Goal: Information Seeking & Learning: Learn about a topic

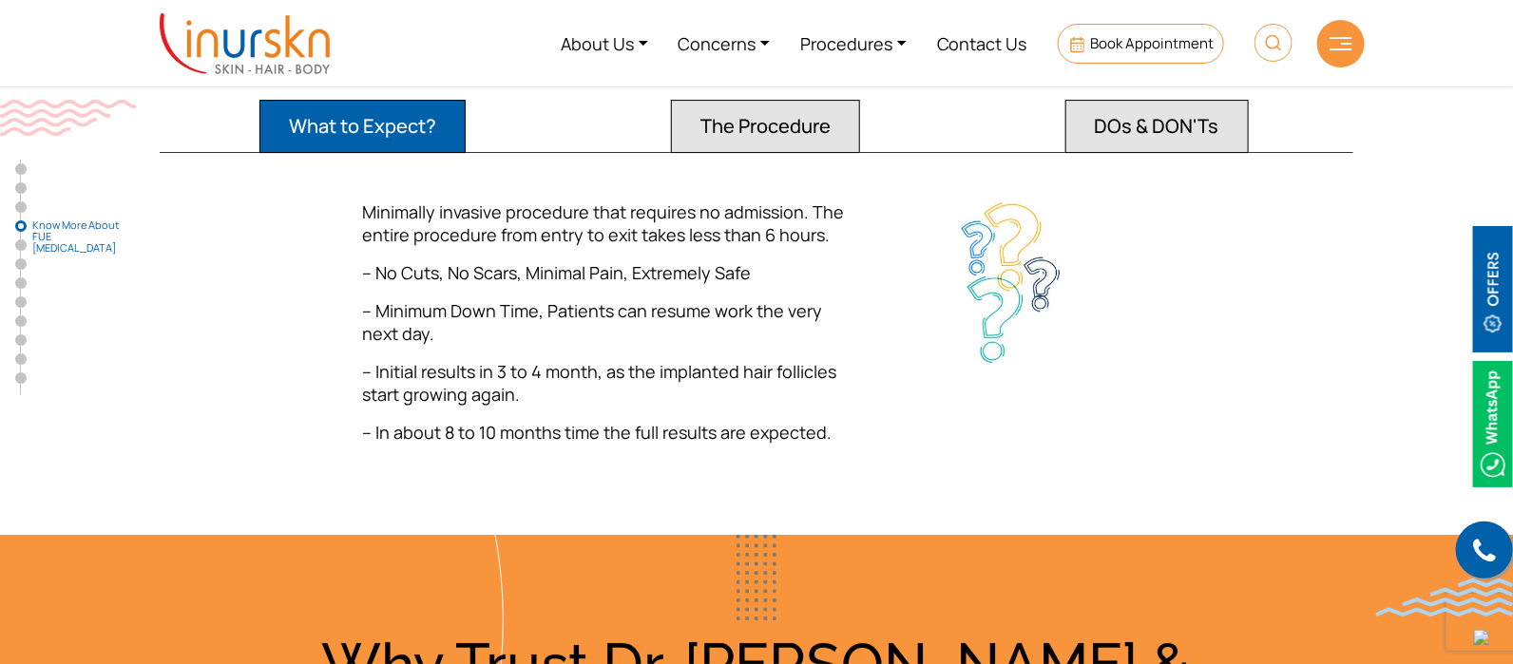
scroll to position [2613, 0]
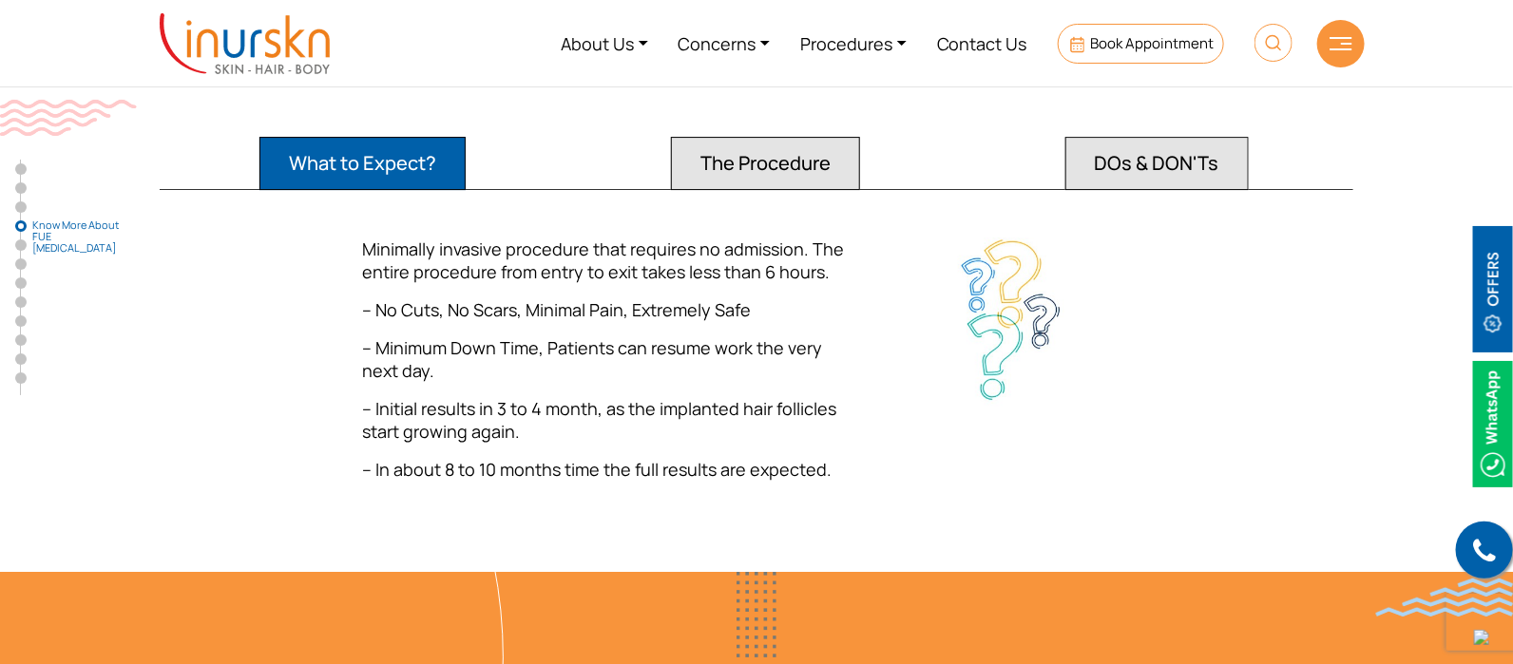
click at [1171, 137] on button "DOs & DON'Ts" at bounding box center [1156, 163] width 183 height 53
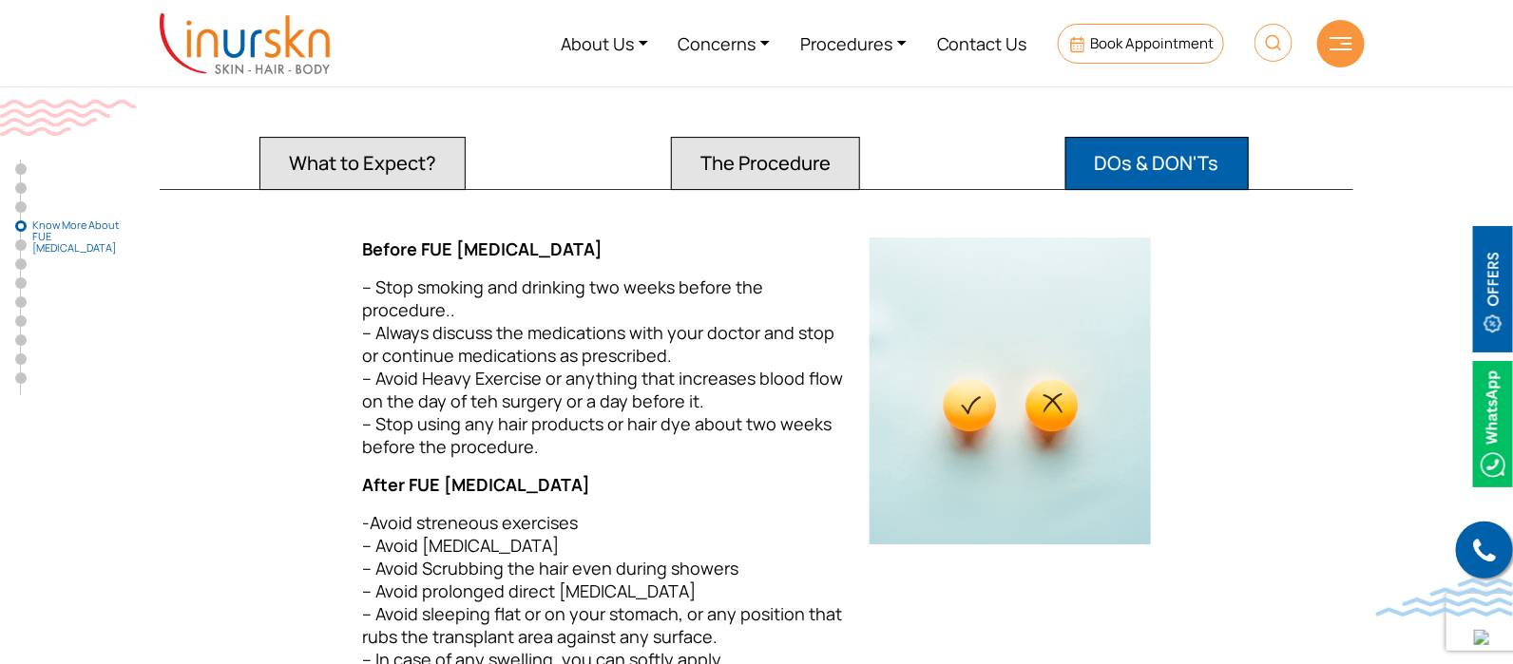
click at [822, 137] on button "The Procedure" at bounding box center [765, 163] width 189 height 53
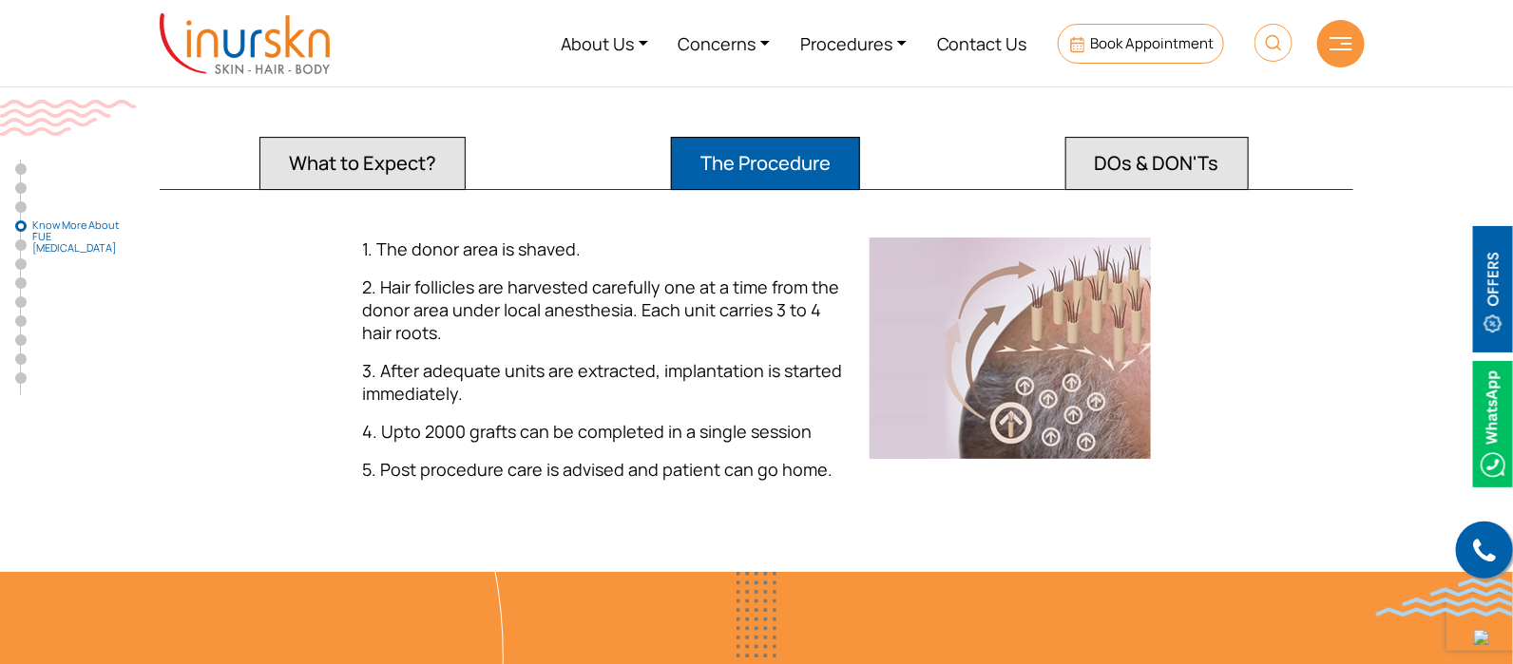
click at [1210, 137] on button "DOs & DON'Ts" at bounding box center [1156, 163] width 183 height 53
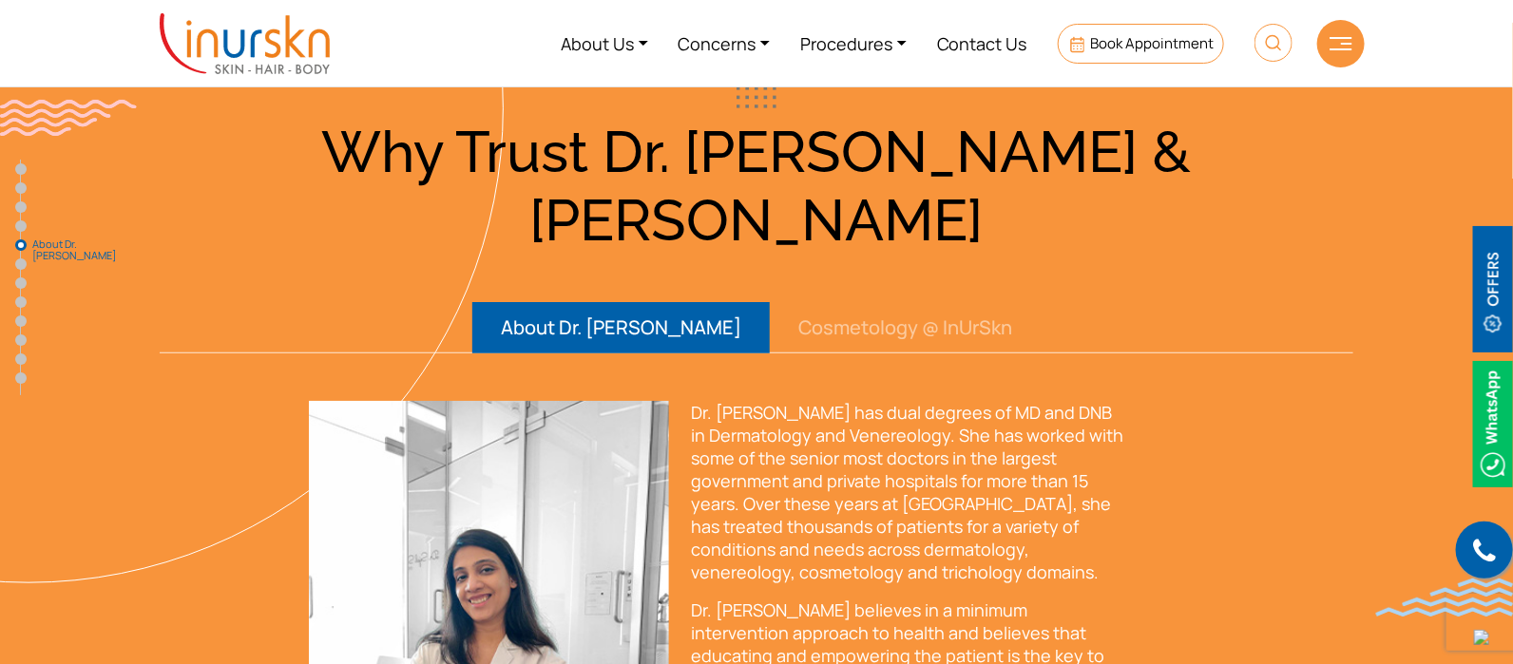
scroll to position [3087, 0]
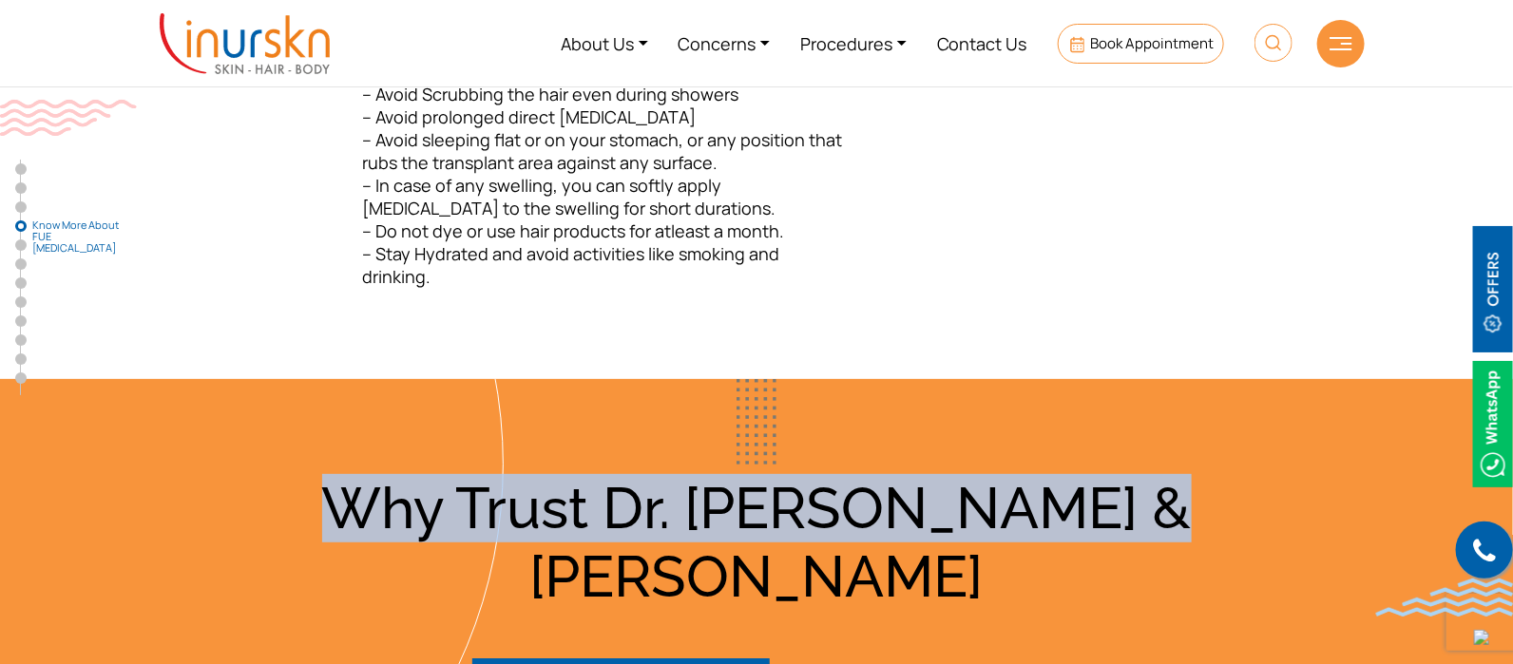
drag, startPoint x: 964, startPoint y: 429, endPoint x: 332, endPoint y: 433, distance: 632.8
click at [332, 474] on h3 "Why Trust Dr. [PERSON_NAME] & [PERSON_NAME]" at bounding box center [756, 542] width 1216 height 137
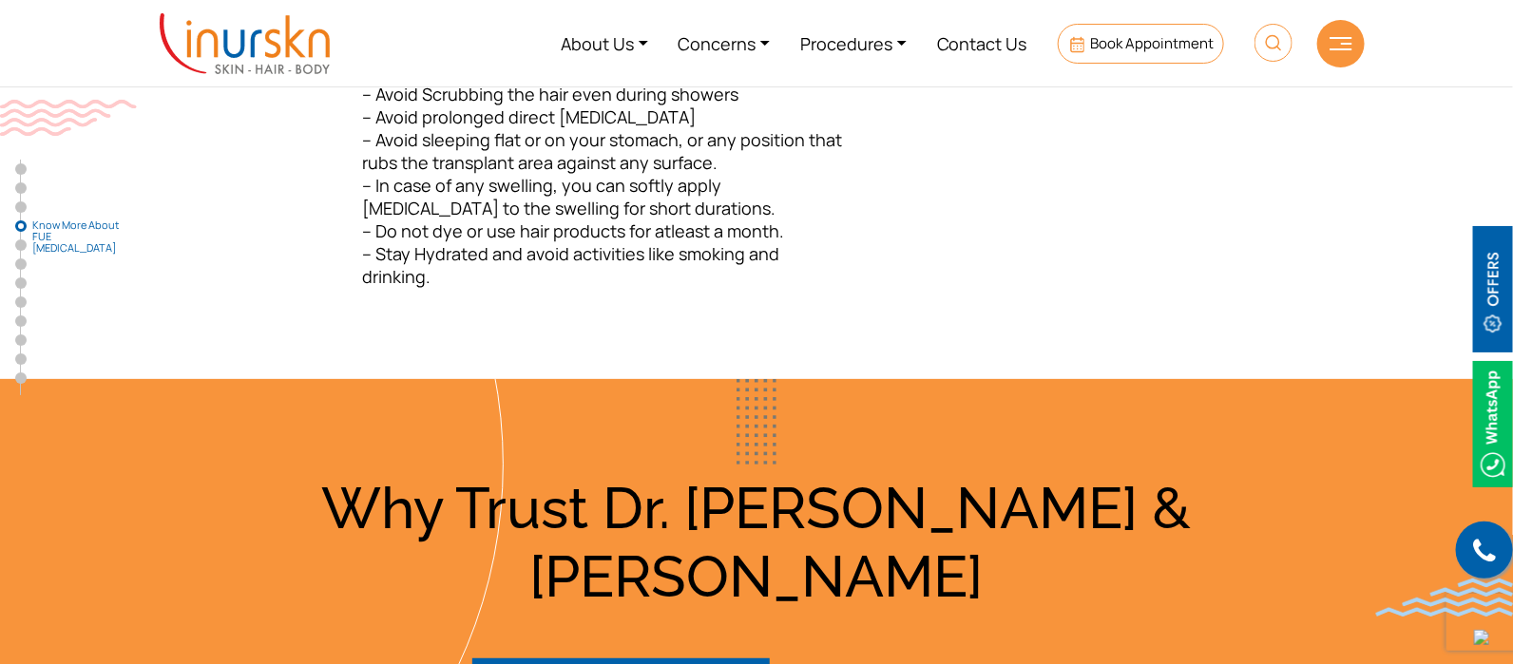
click at [1253, 379] on div at bounding box center [756, 422] width 1513 height 86
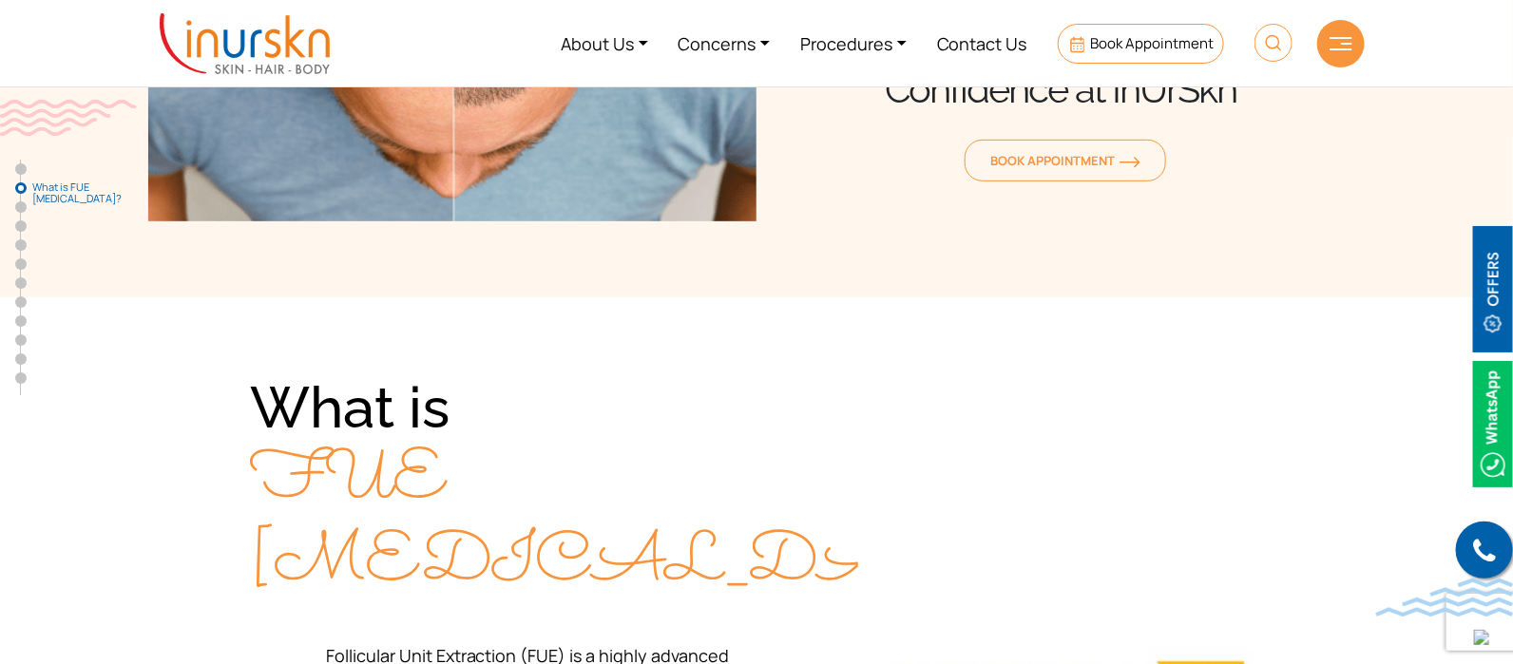
scroll to position [118, 0]
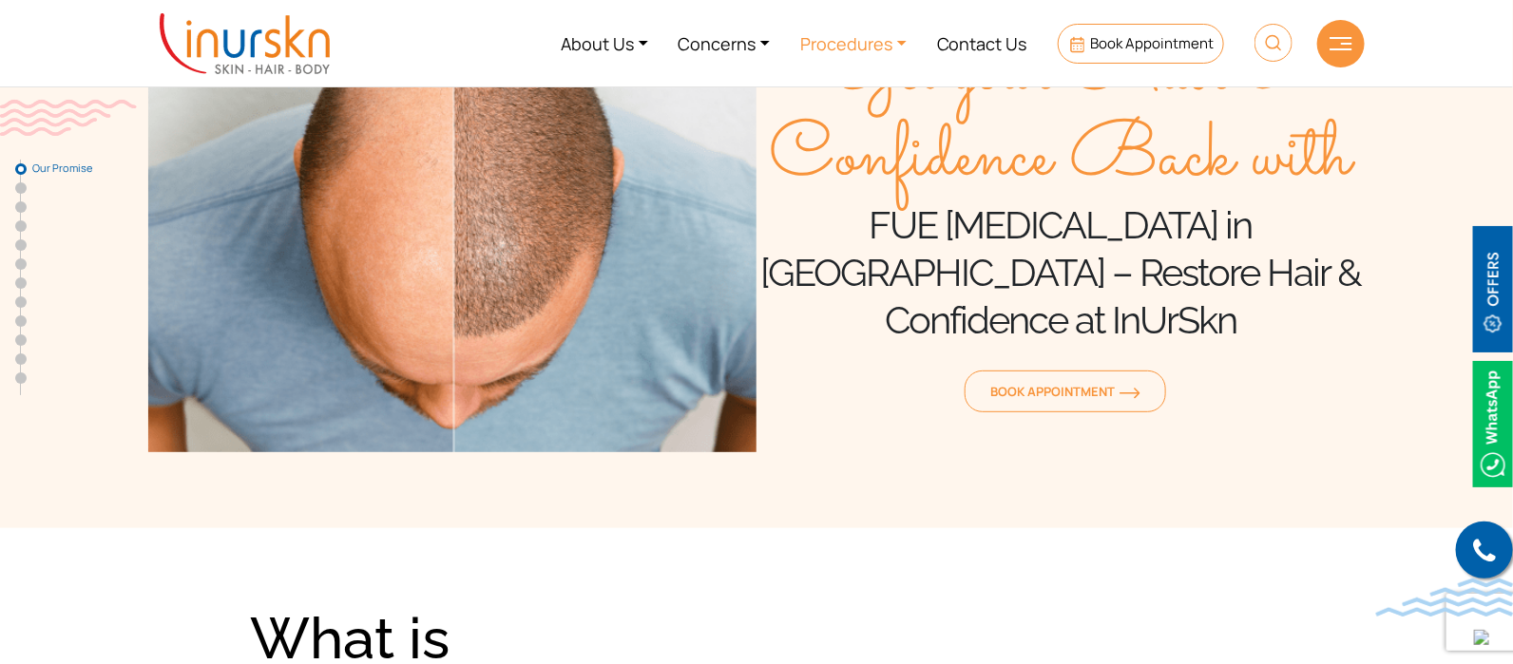
click at [866, 54] on link "Procedures" at bounding box center [853, 43] width 137 height 71
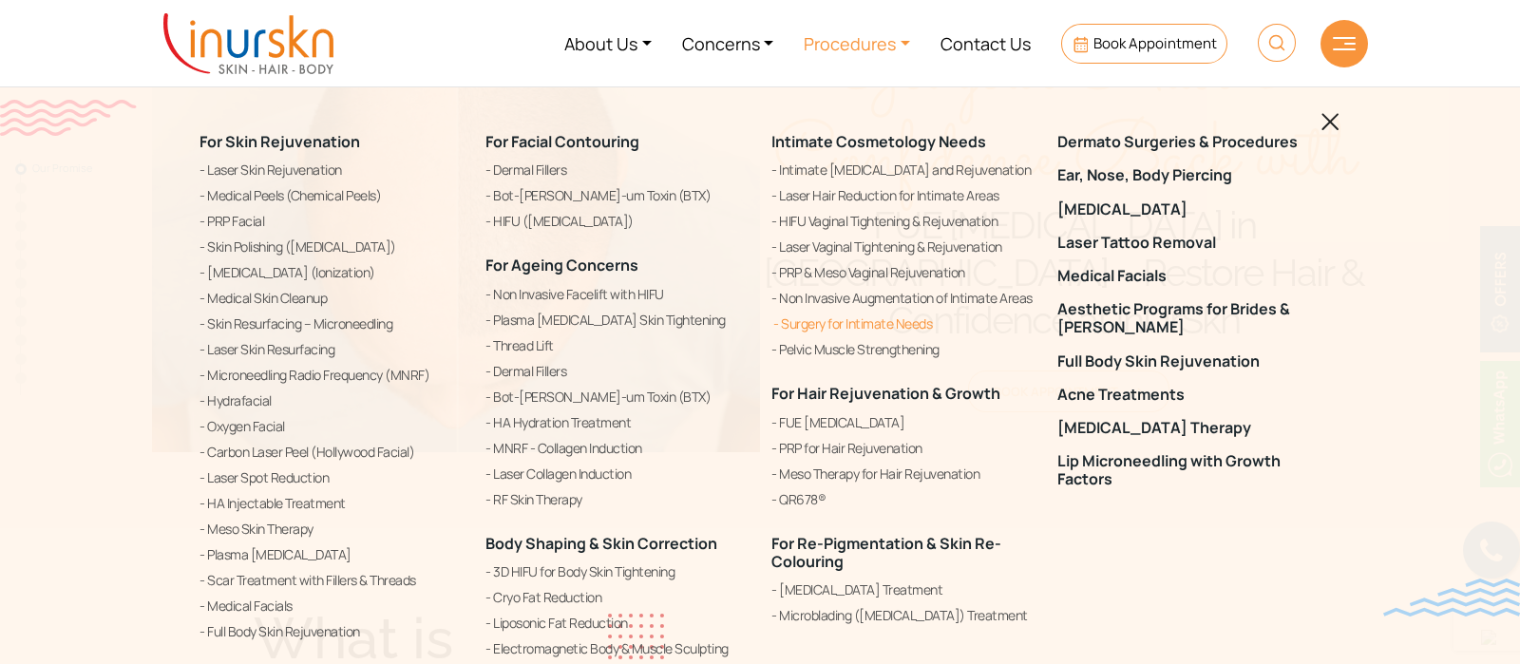
click at [819, 322] on link "Surgery for Intimate Needs" at bounding box center [902, 324] width 263 height 23
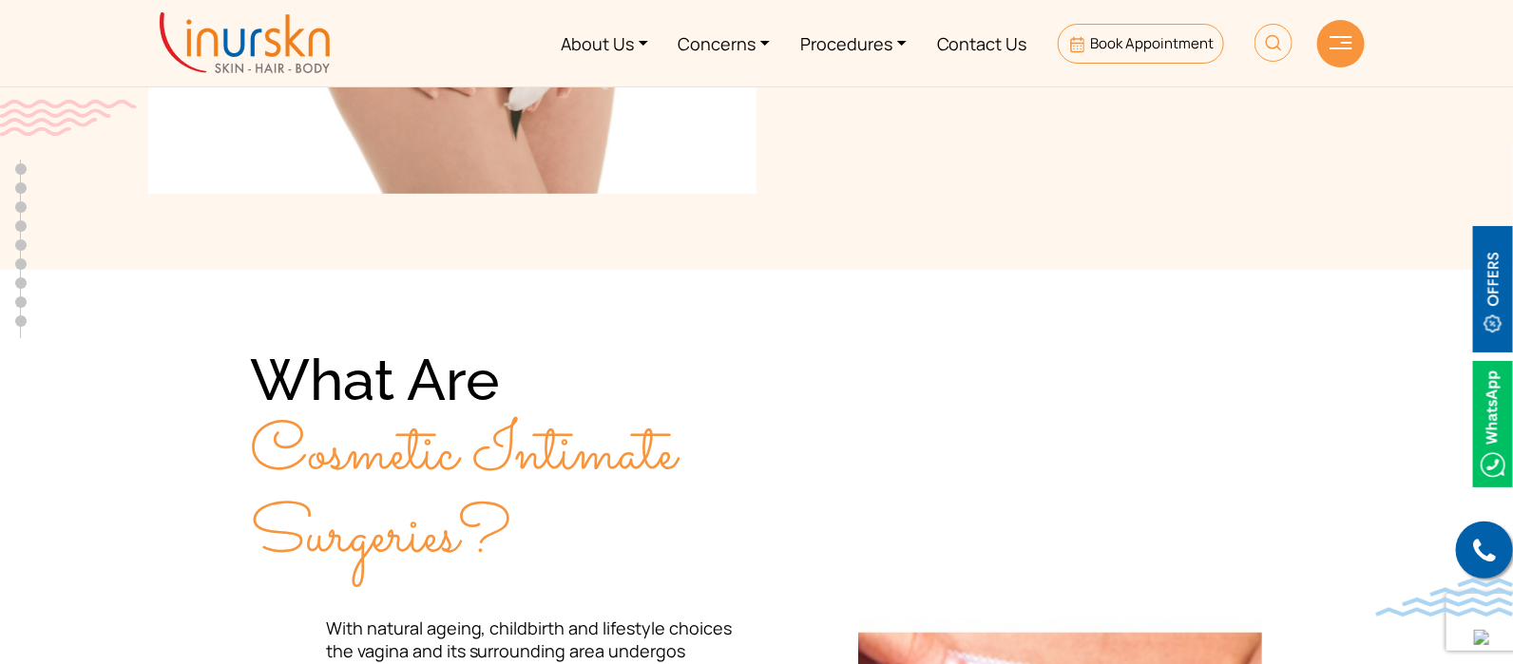
scroll to position [11, 0]
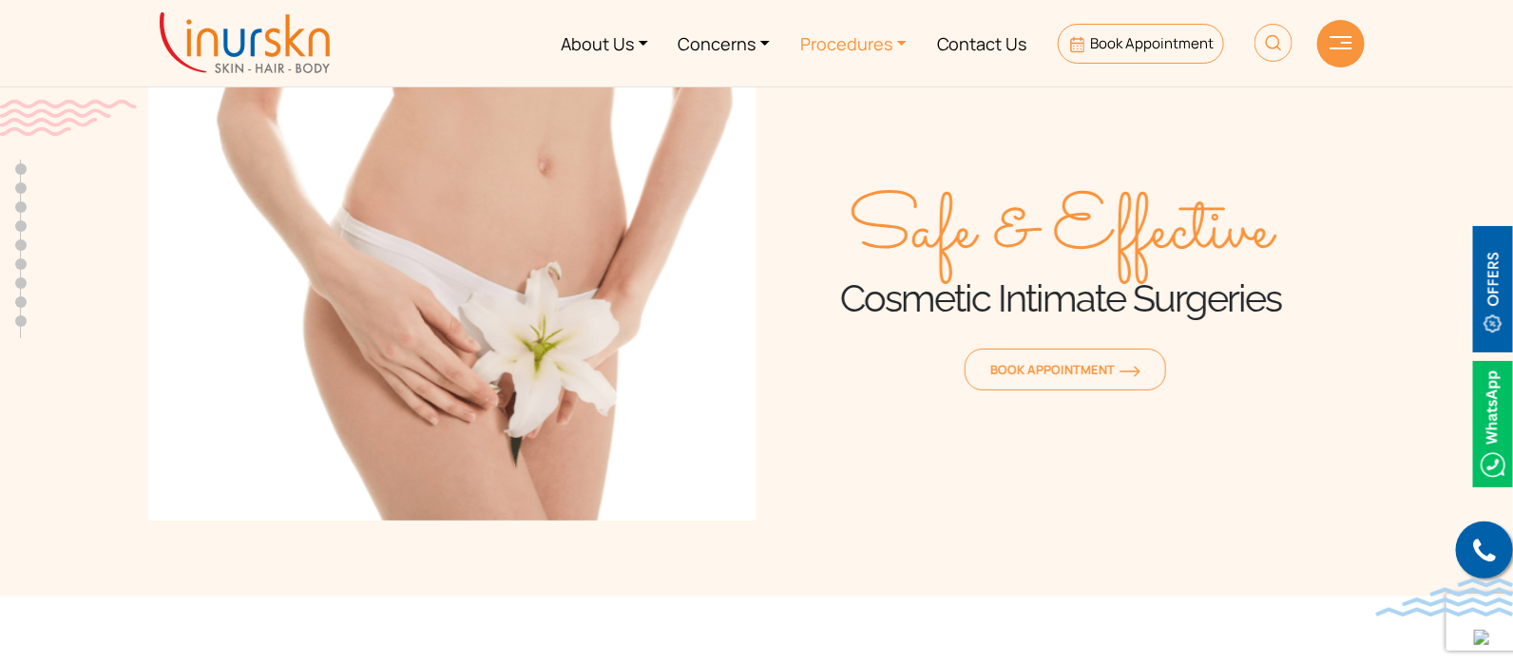
click at [909, 56] on link "Procedures" at bounding box center [853, 43] width 137 height 71
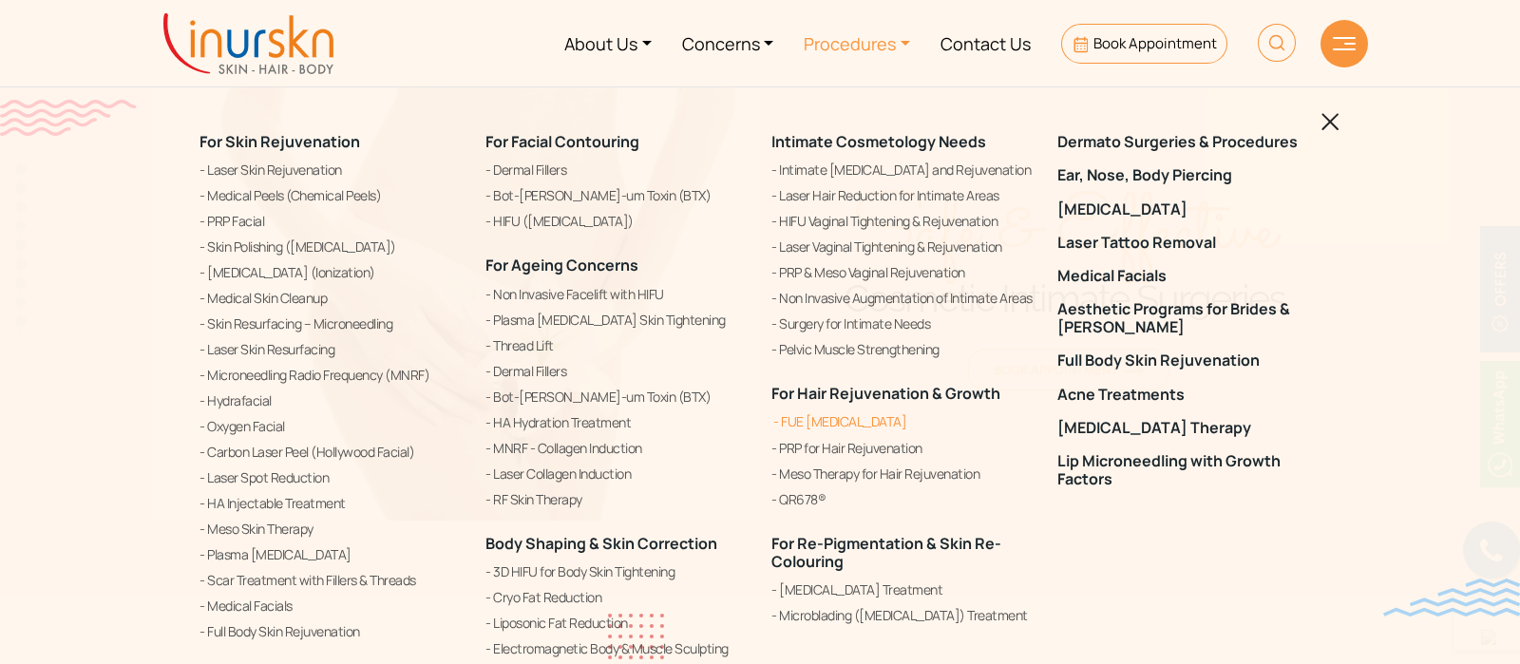
click at [817, 414] on link "FUE [MEDICAL_DATA]" at bounding box center [902, 421] width 263 height 23
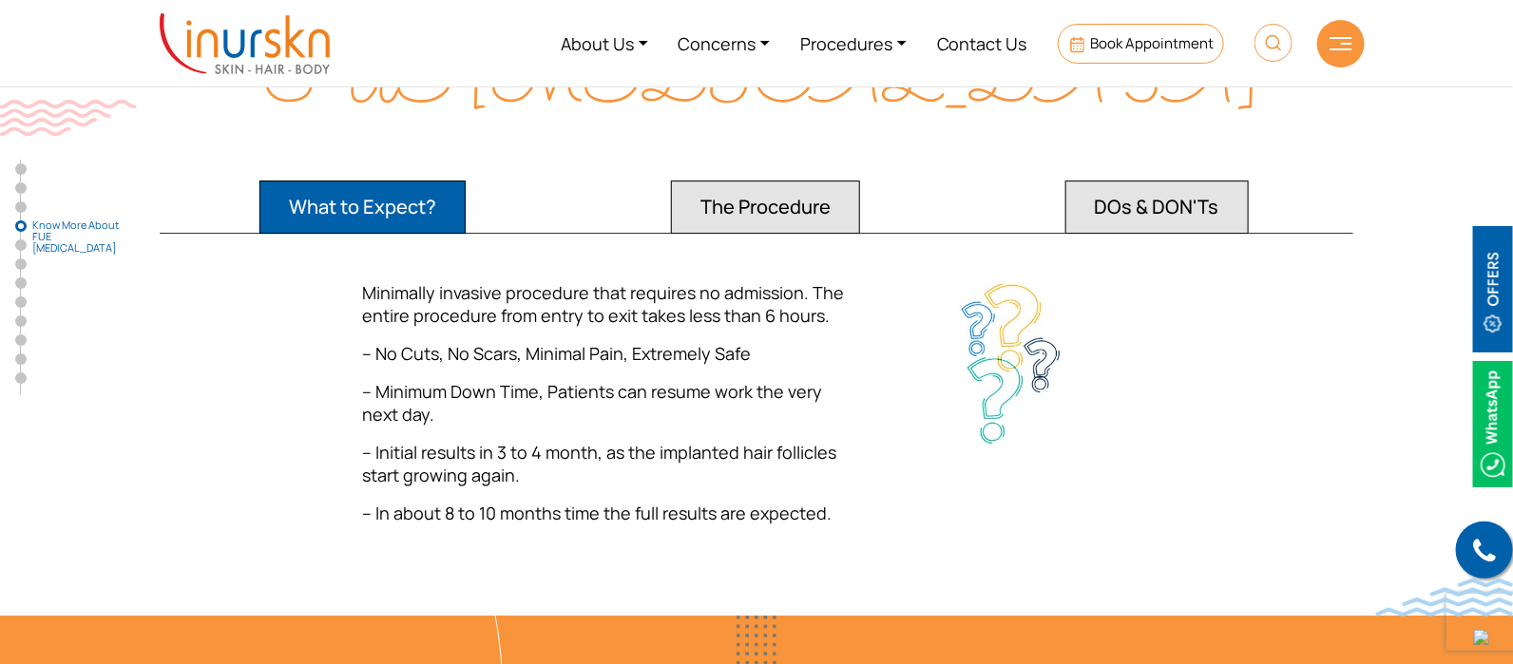
scroll to position [2494, 0]
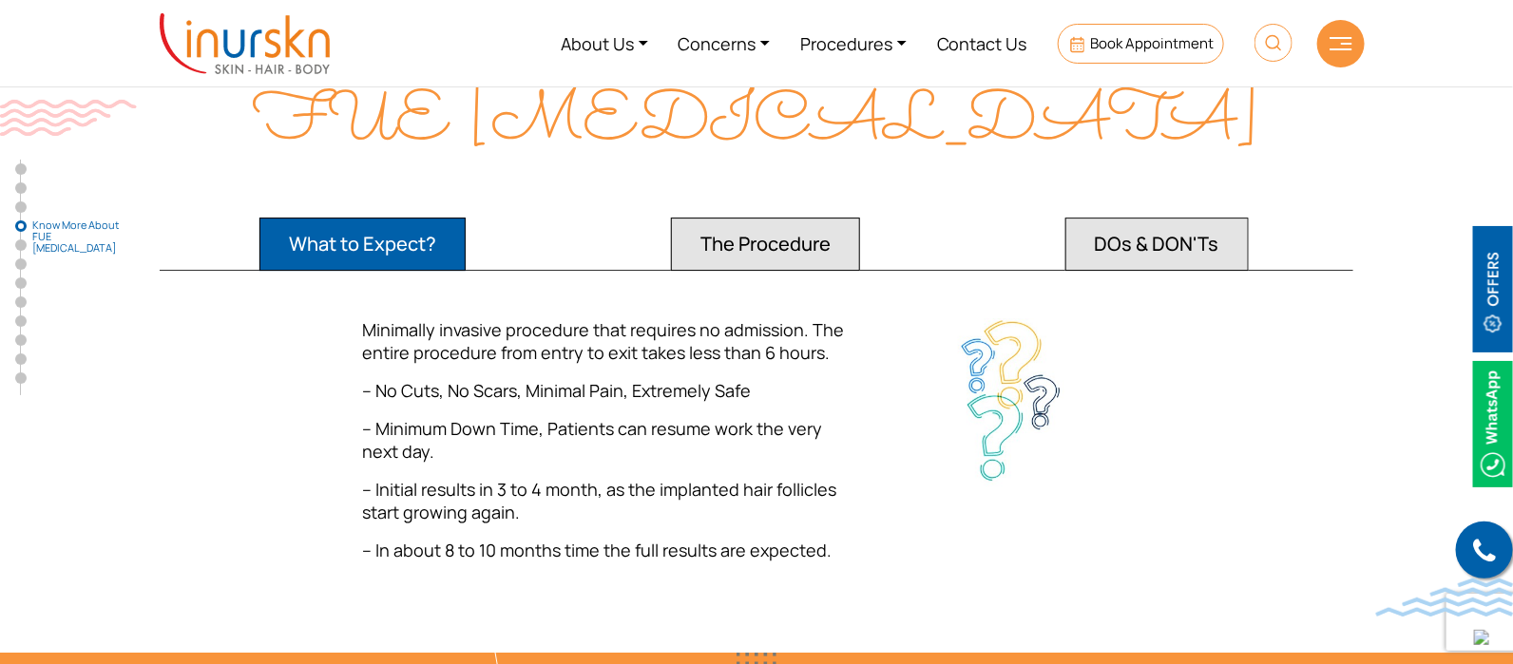
click at [1189, 241] on button "DOs & DON'Ts" at bounding box center [1156, 244] width 183 height 53
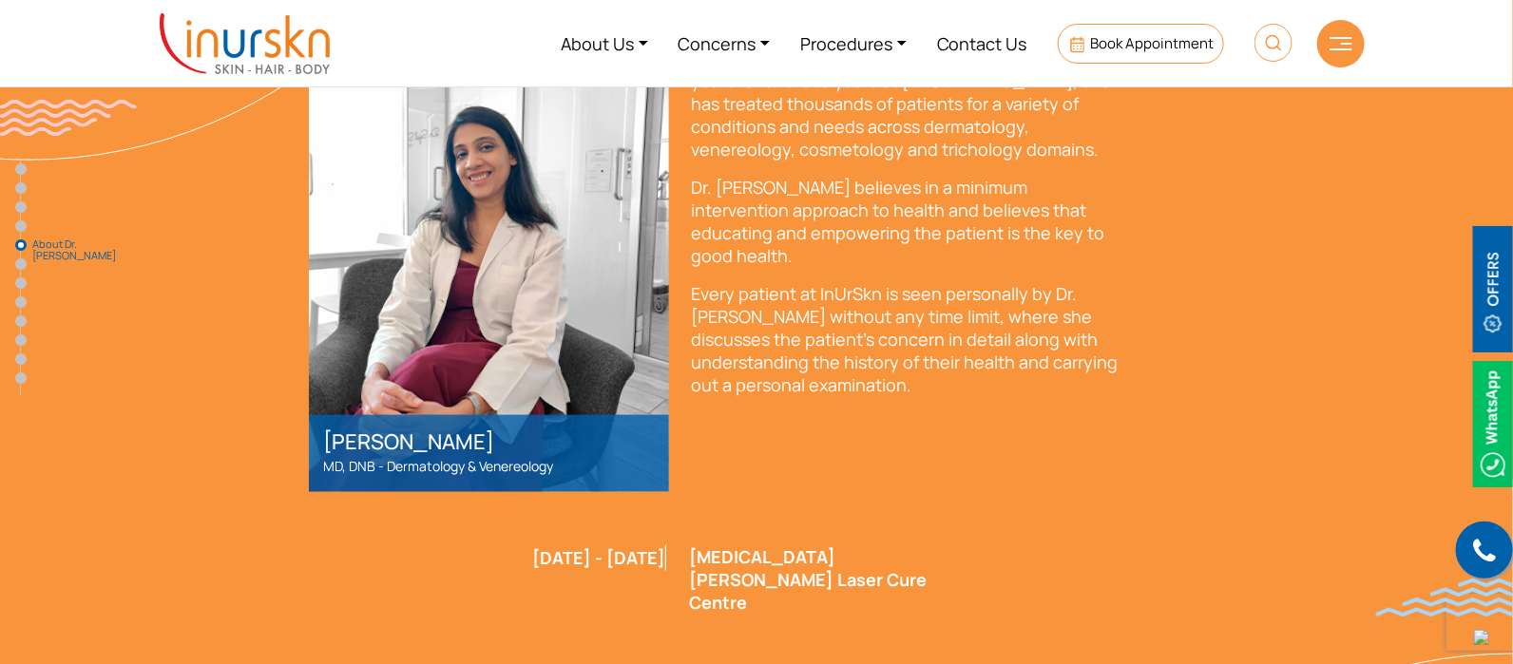
scroll to position [3443, 0]
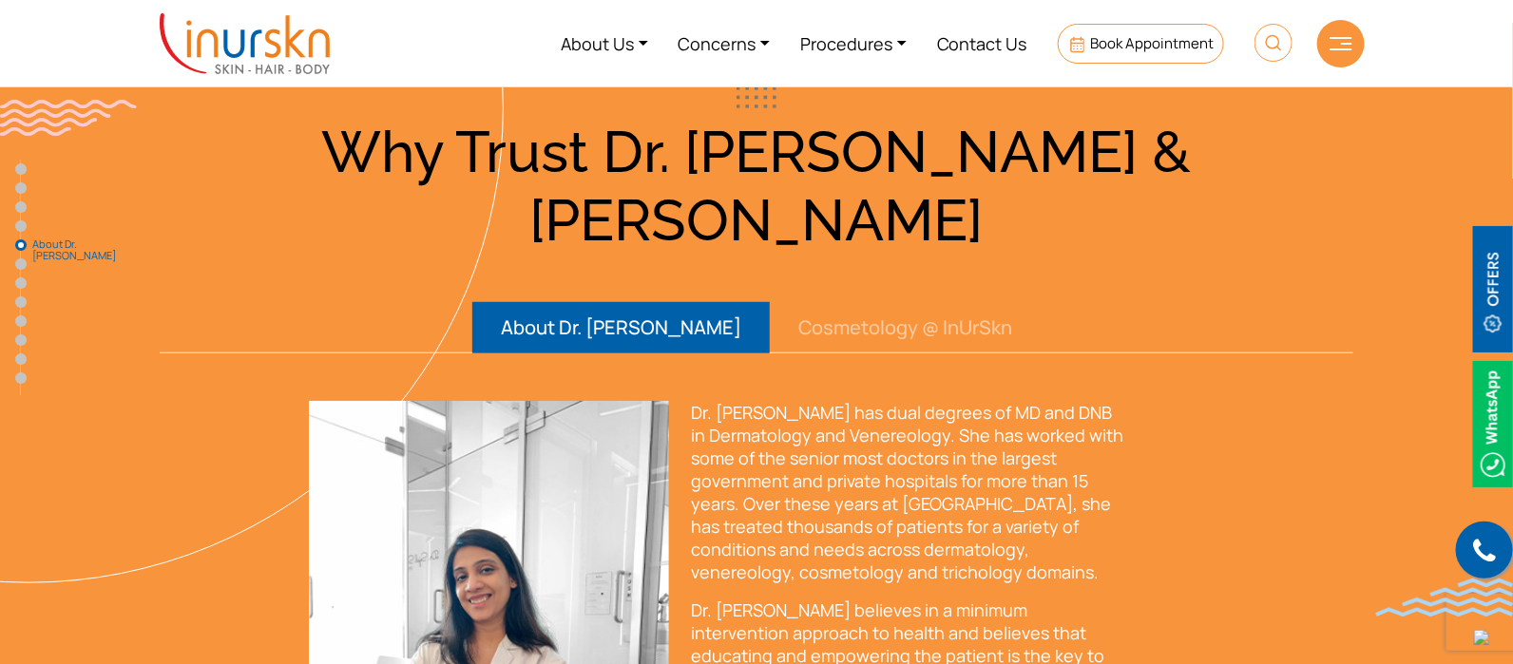
click at [885, 302] on button "Cosmetology @ InUrSkn" at bounding box center [905, 327] width 271 height 51
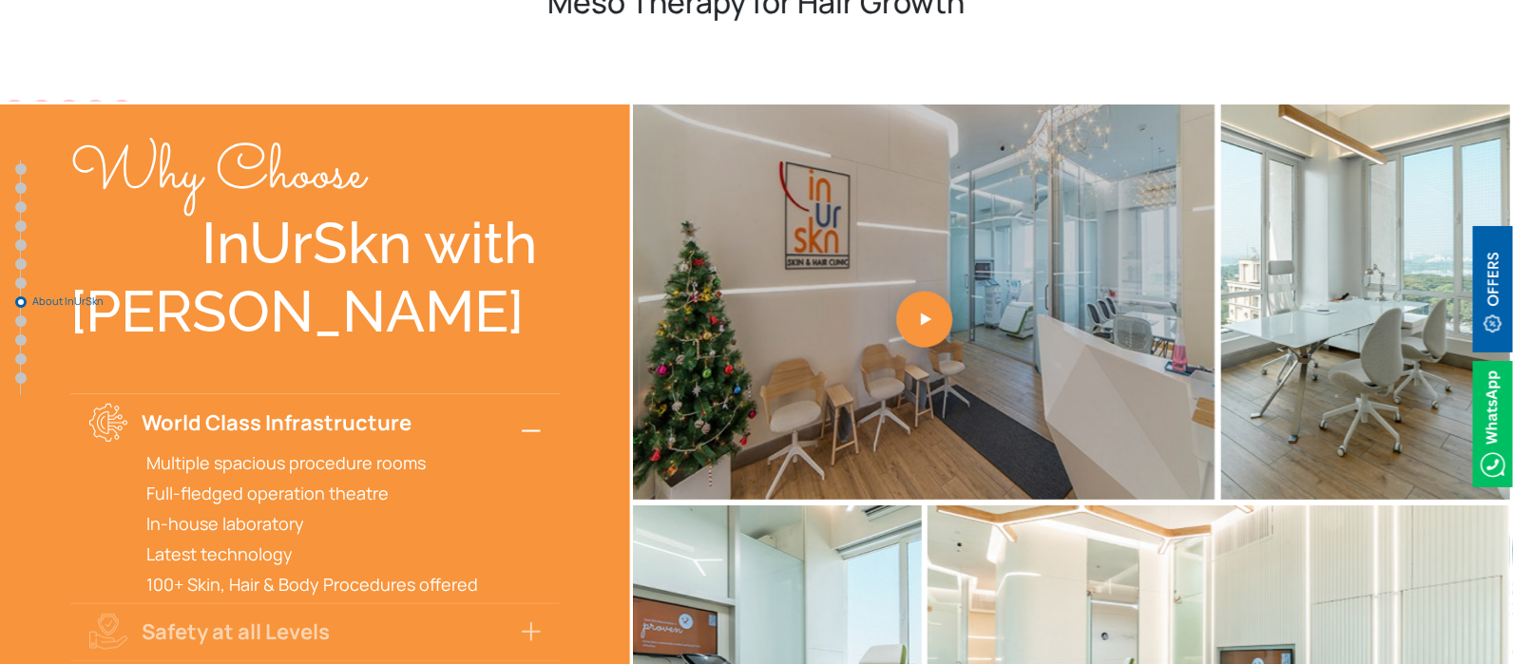
scroll to position [5937, 0]
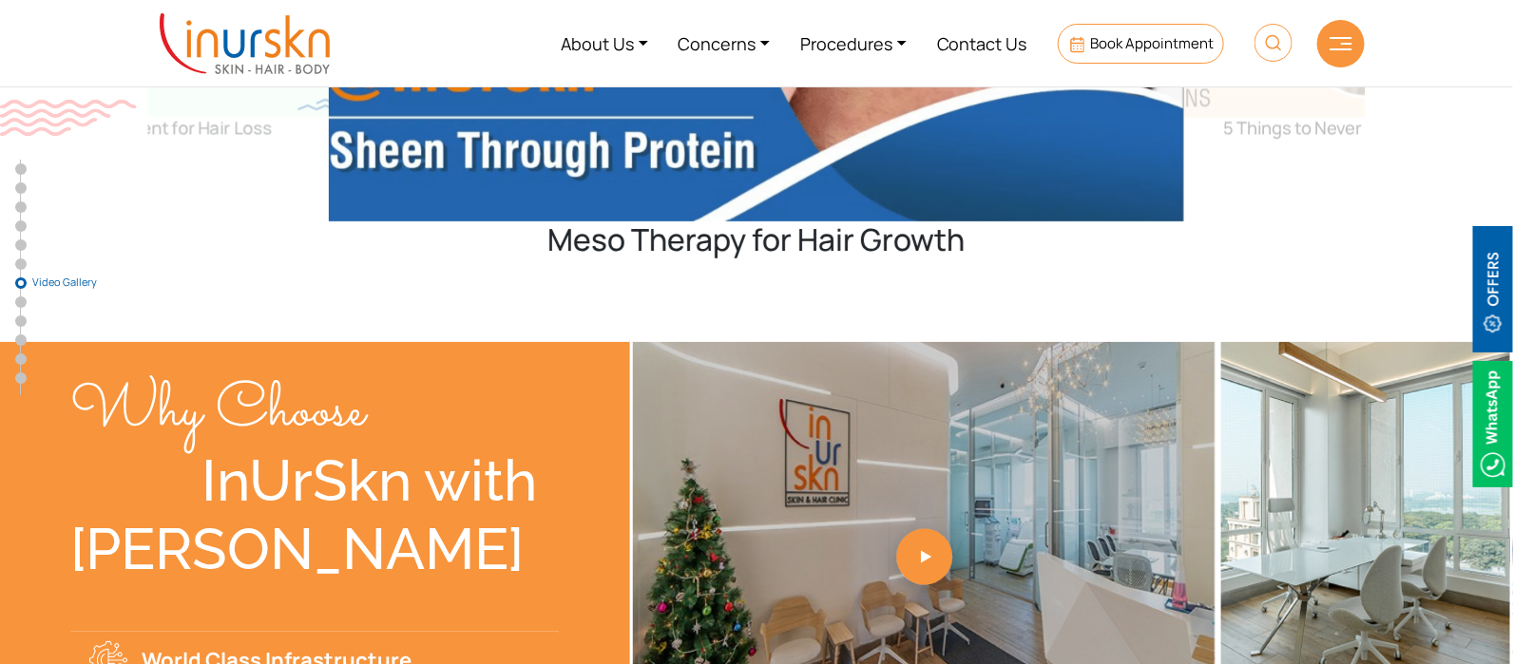
drag, startPoint x: 481, startPoint y: 399, endPoint x: 106, endPoint y: 257, distance: 400.2
copy div "Why Choose InUrSkn with Dr. Sejal Saheta"
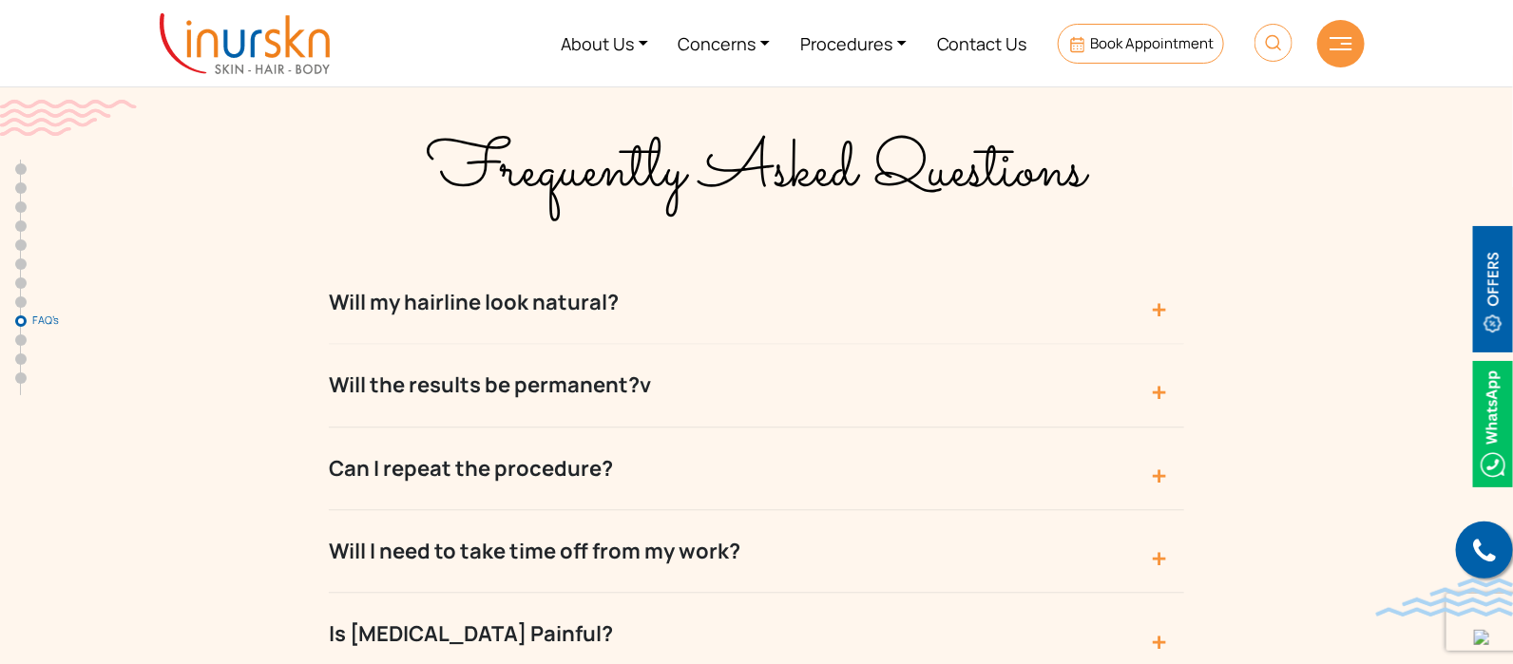
scroll to position [7541, 0]
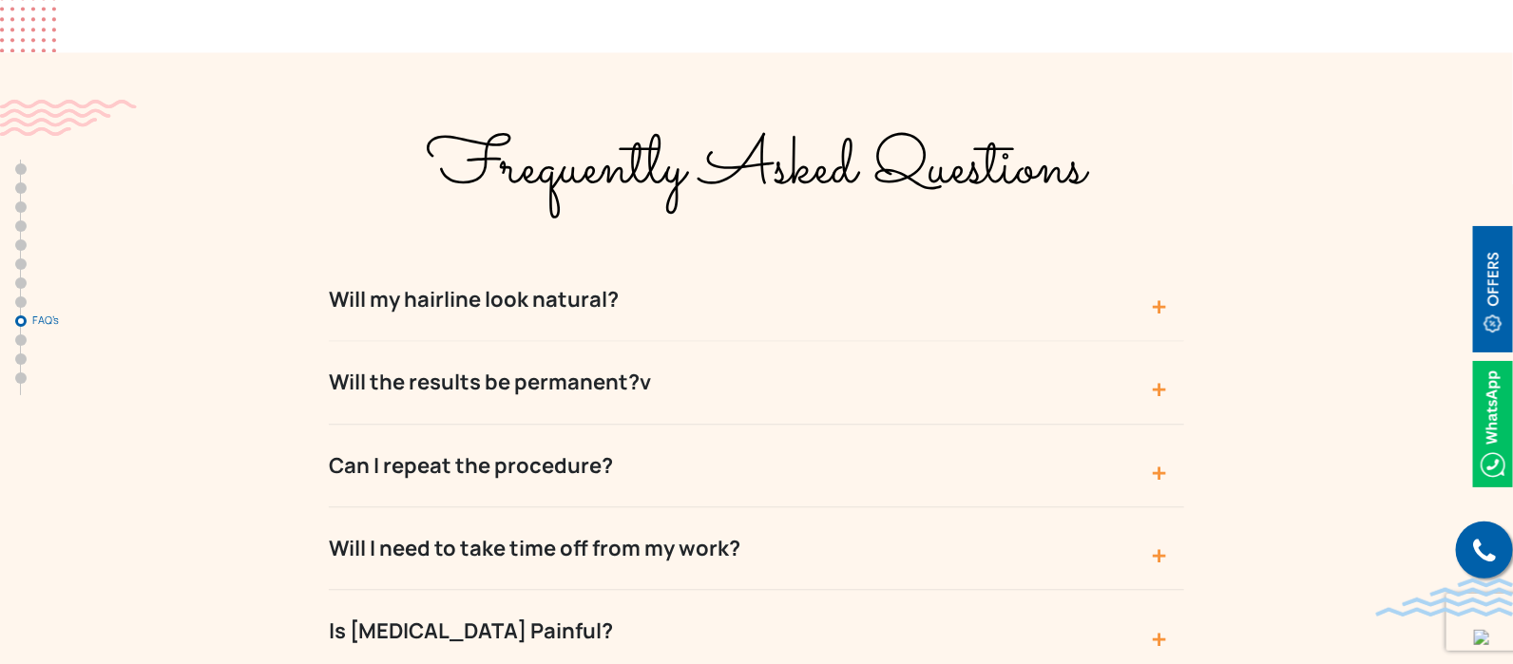
click at [518, 259] on button "Will my hairline look natural?" at bounding box center [756, 300] width 855 height 83
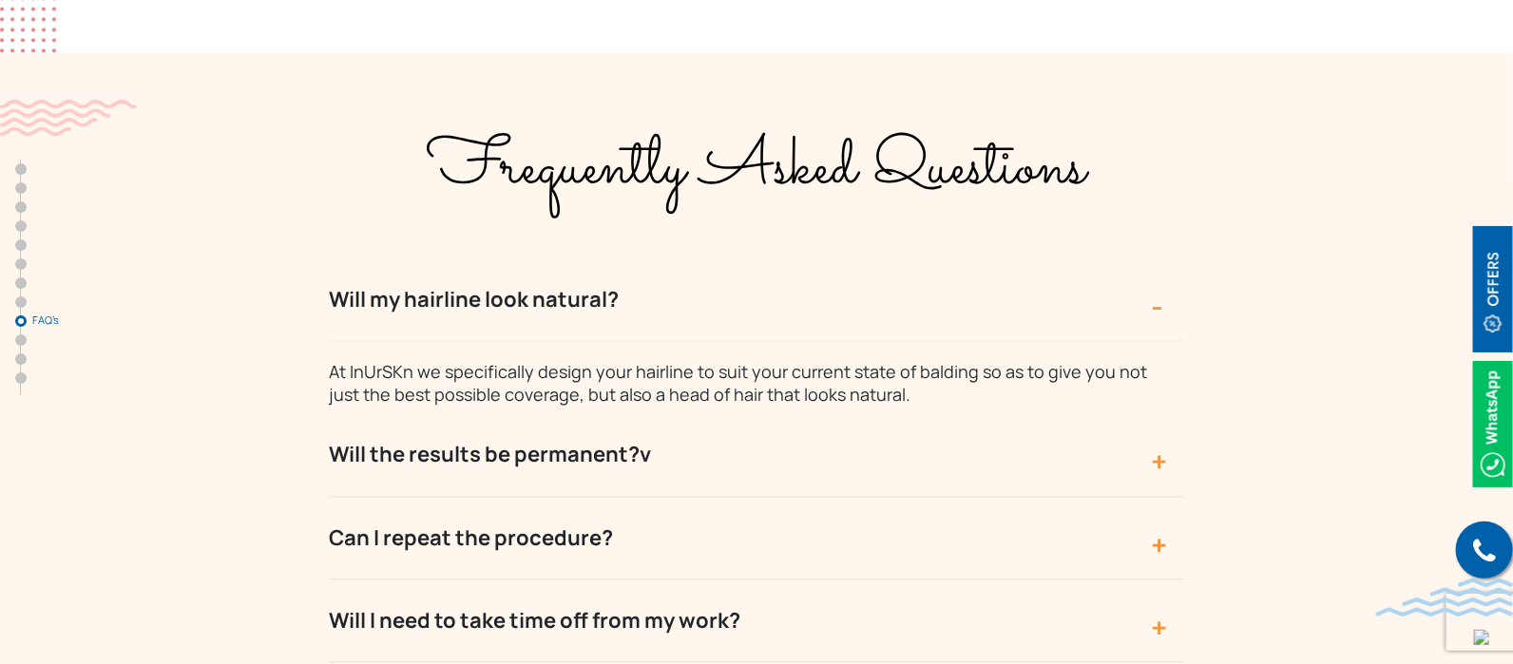
click at [518, 259] on button "Will my hairline look natural?" at bounding box center [756, 300] width 855 height 83
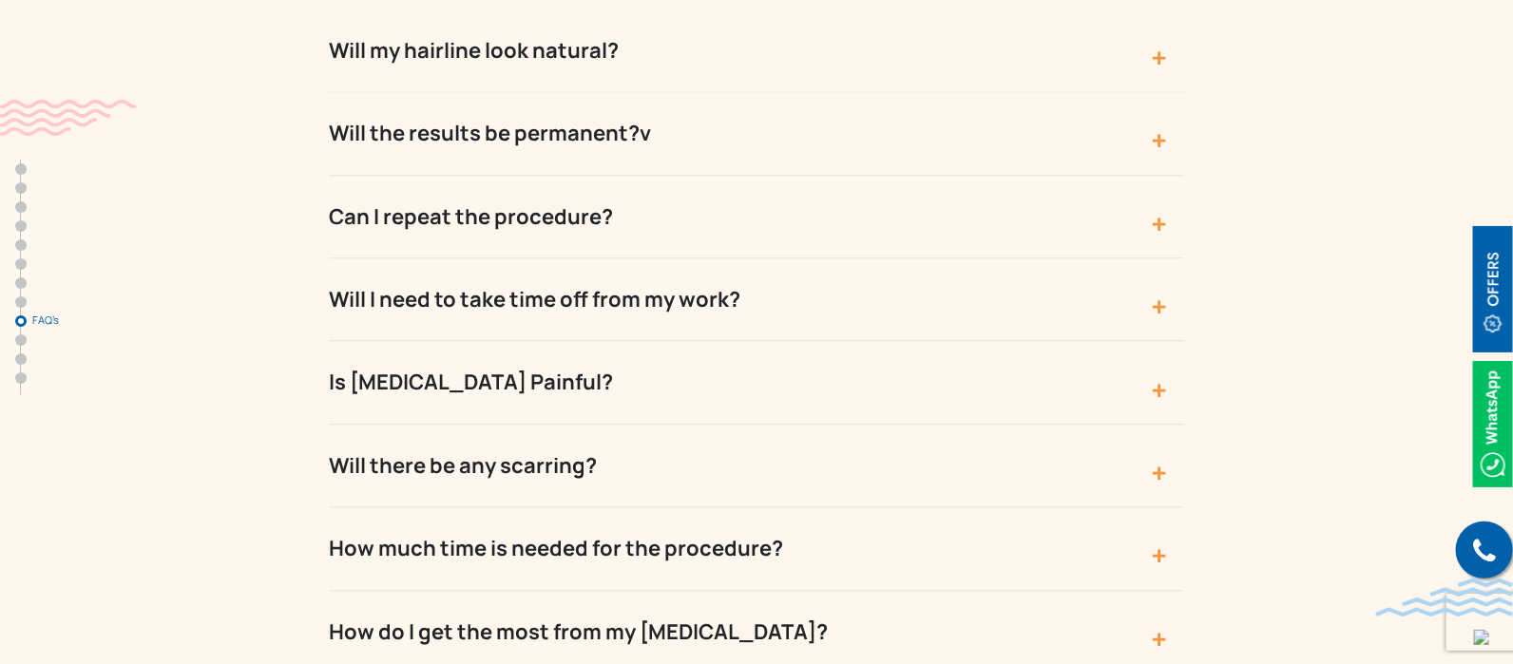
scroll to position [7793, 0]
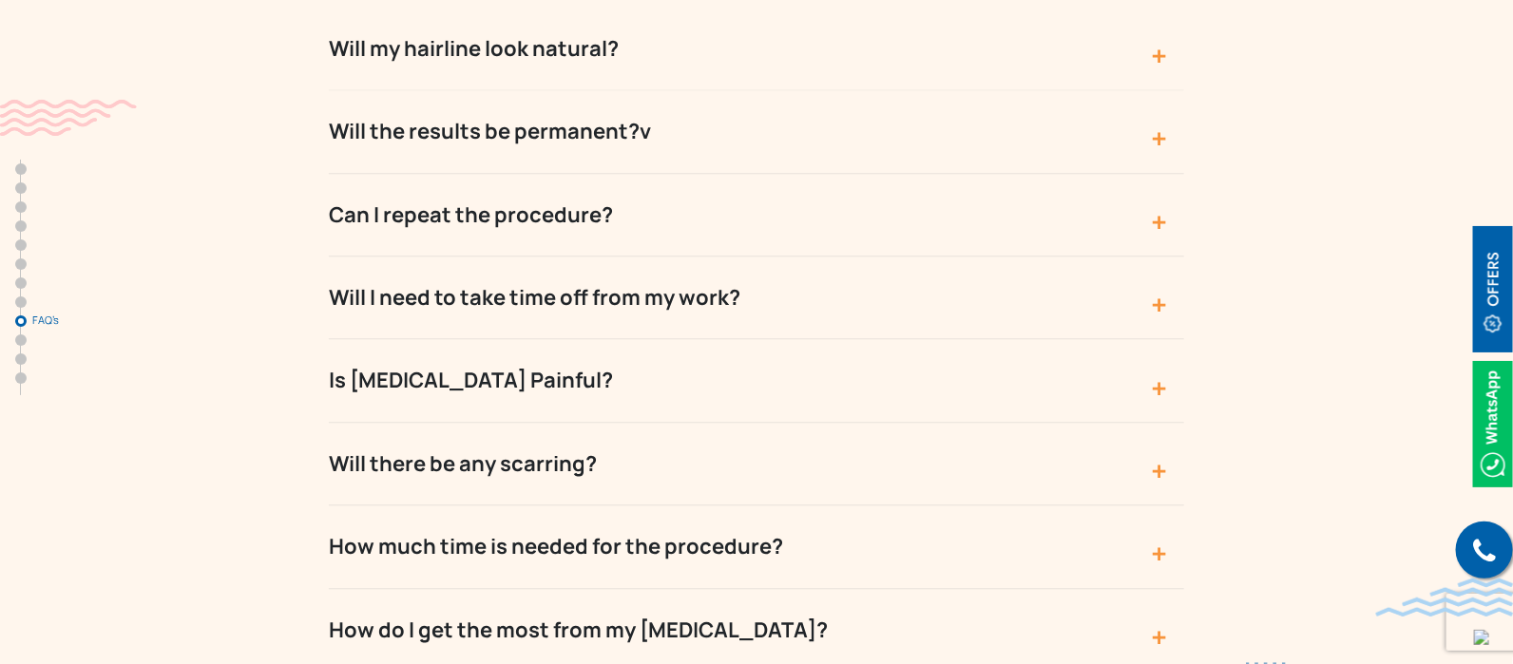
click at [558, 505] on button "How much time is needed for the procedure?" at bounding box center [756, 546] width 855 height 83
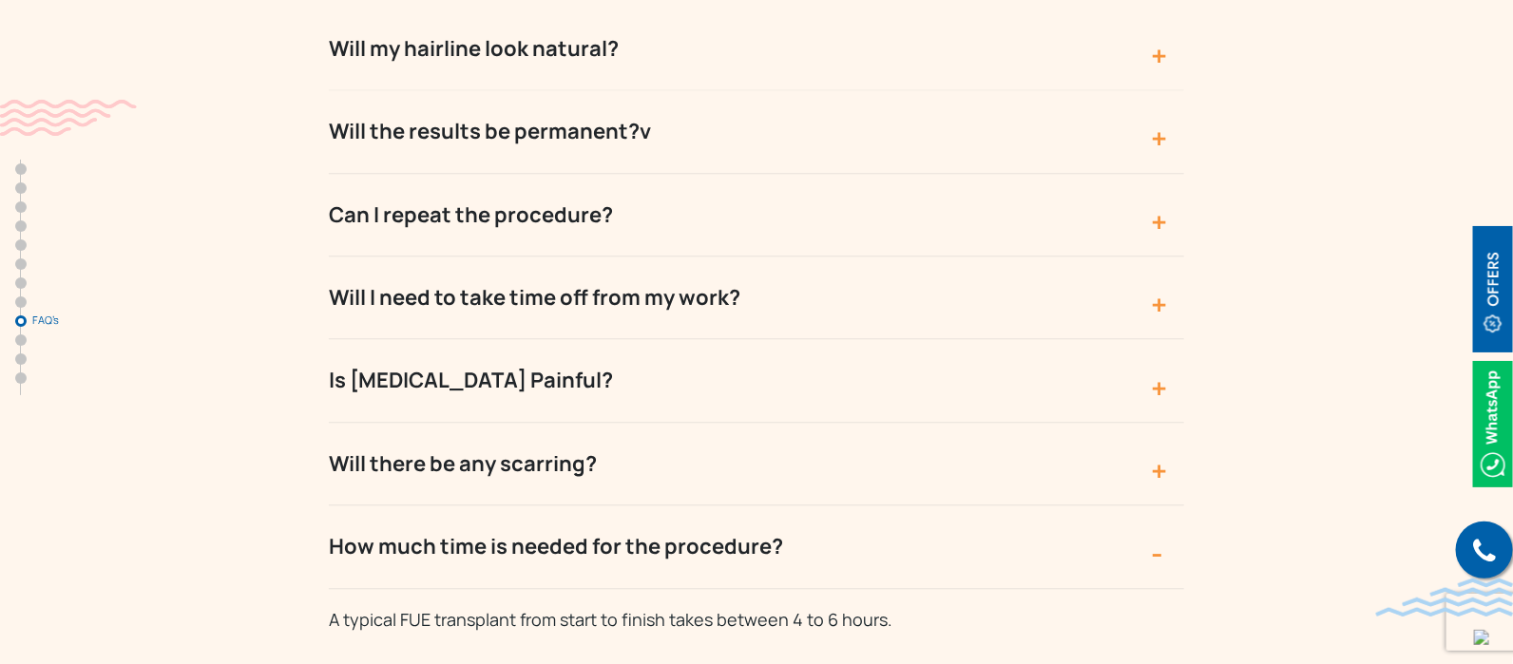
click at [558, 505] on button "How much time is needed for the procedure?" at bounding box center [756, 546] width 855 height 83
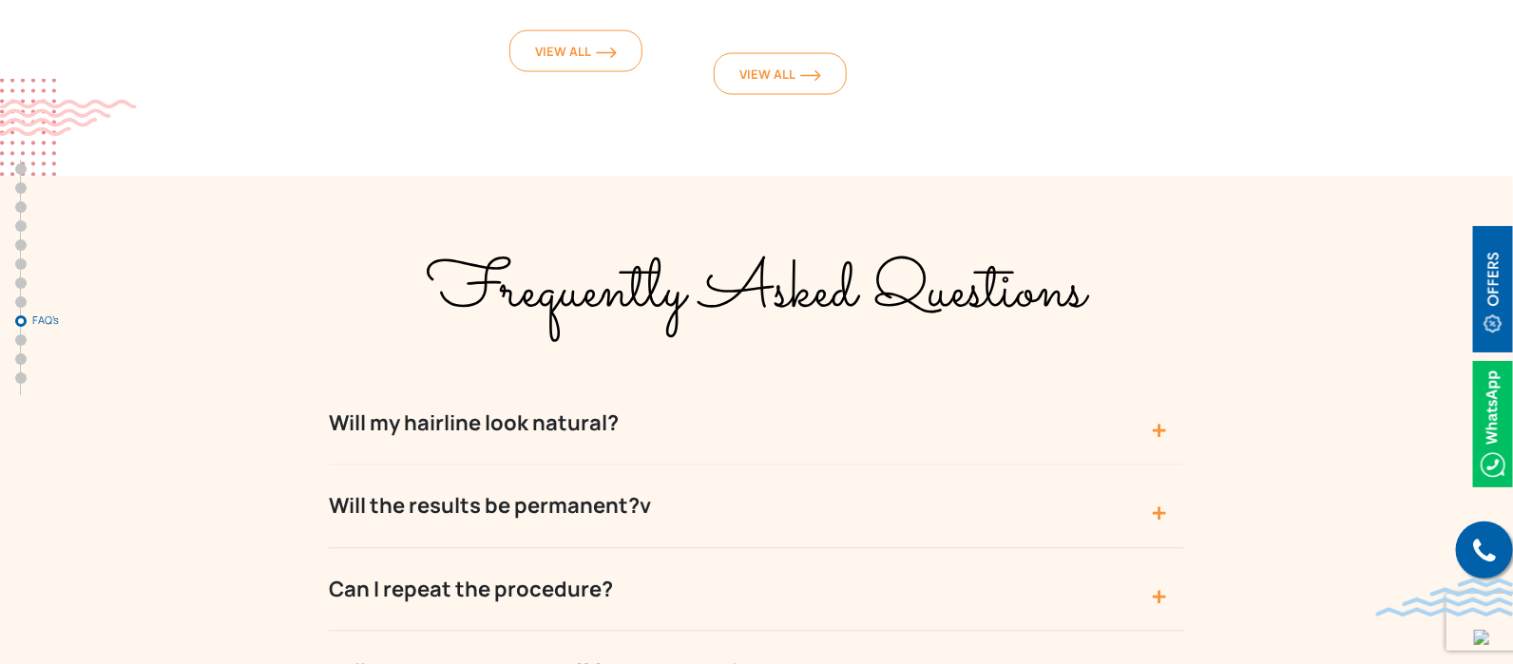
scroll to position [7415, 0]
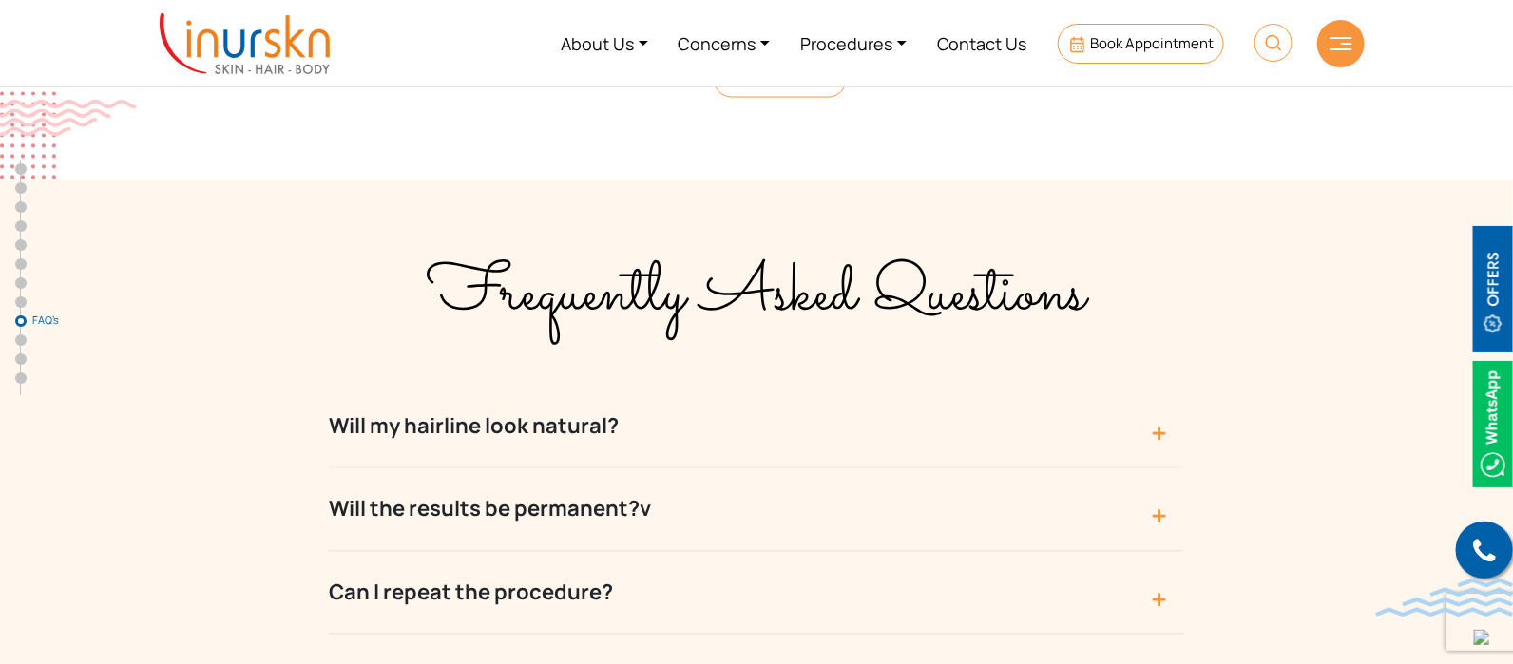
click at [555, 386] on button "Will my hairline look natural?" at bounding box center [756, 427] width 855 height 83
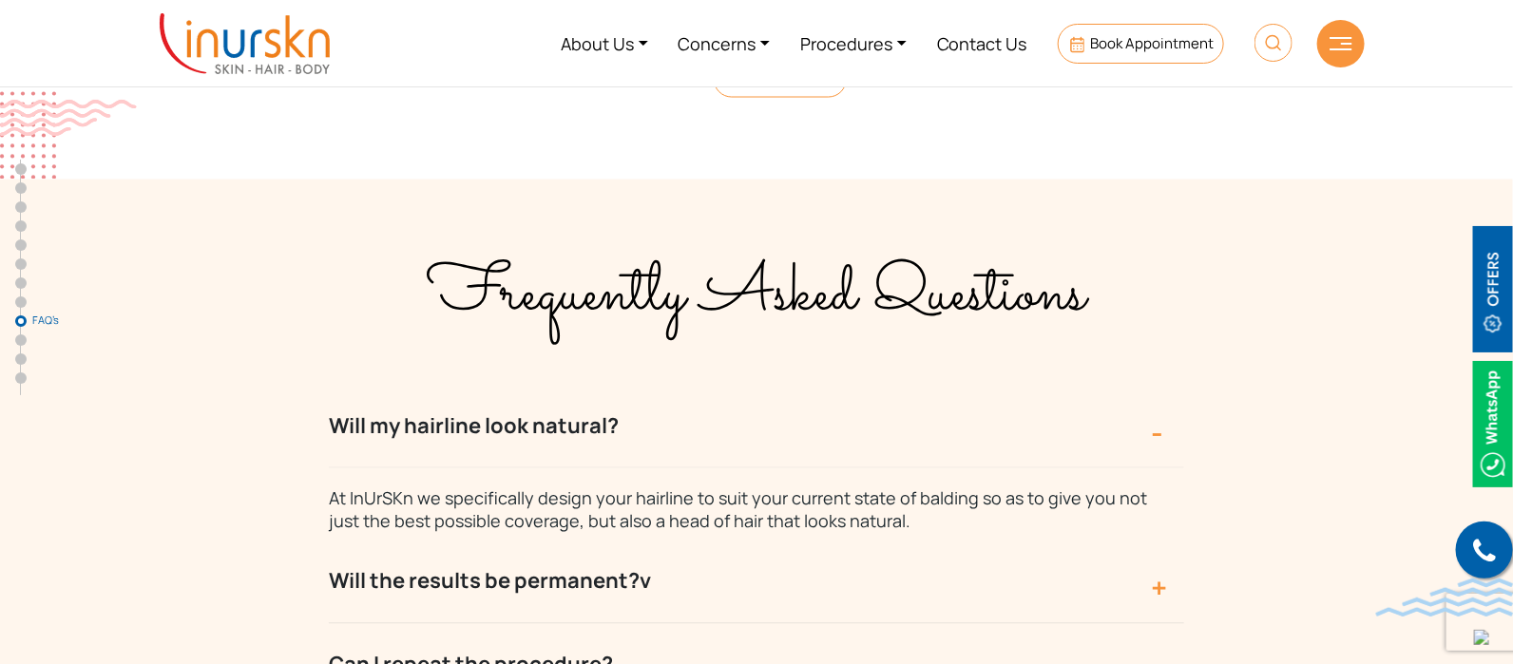
click at [585, 541] on button "Will the results be permanent?v" at bounding box center [756, 582] width 855 height 83
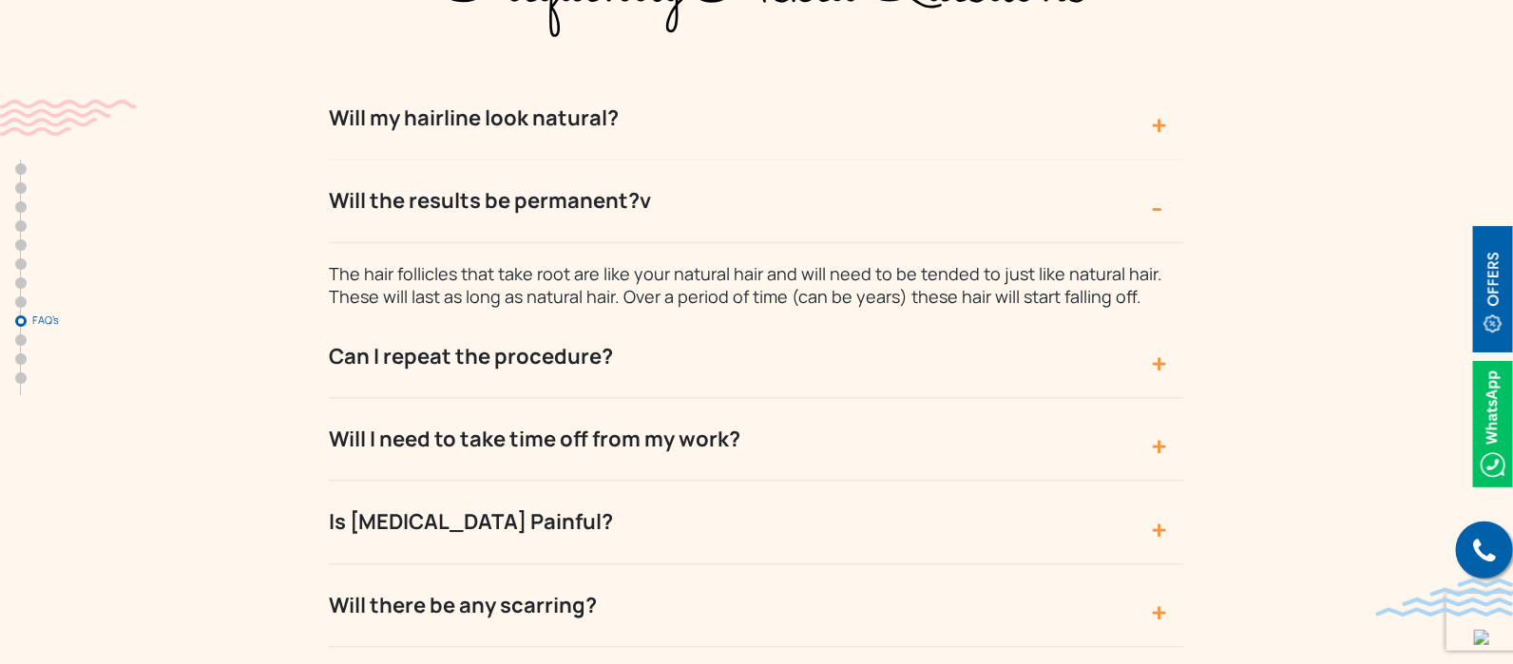
scroll to position [7735, 0]
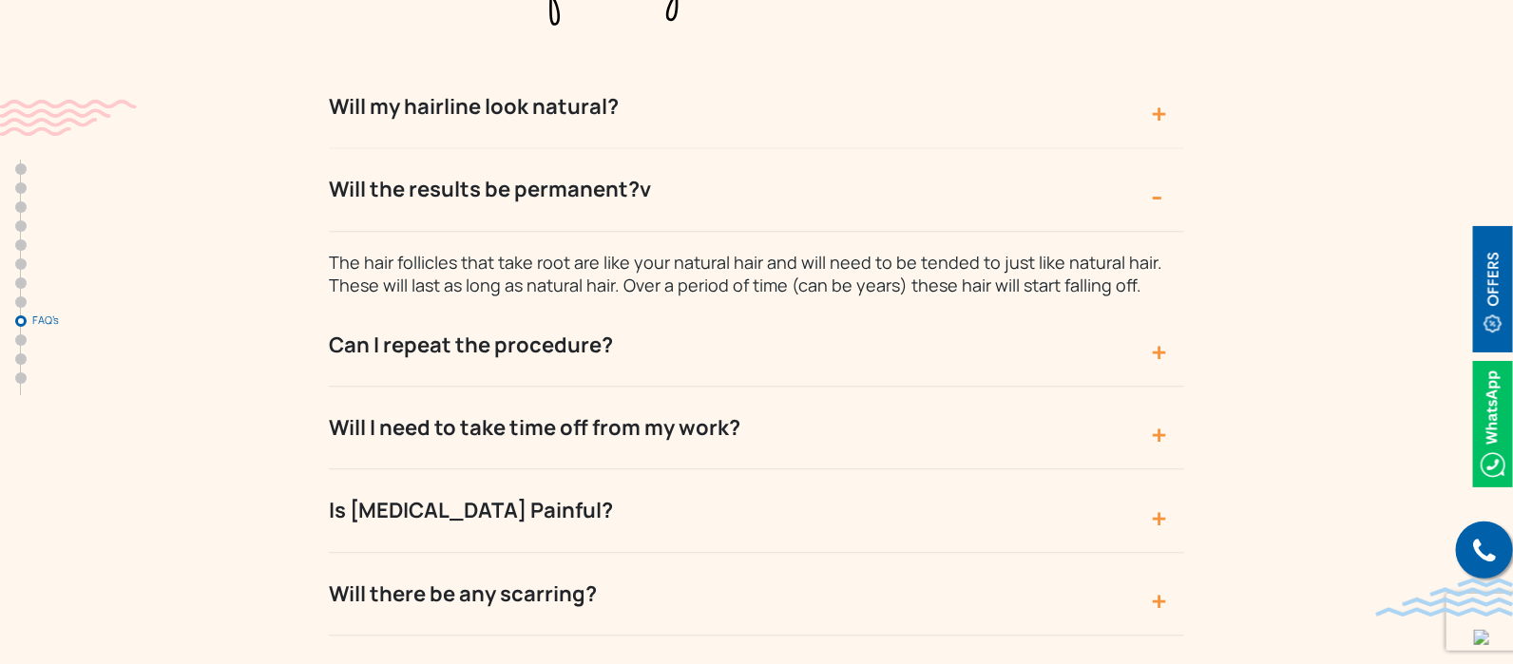
click at [539, 469] on button "Is Hair Transplant Painful?" at bounding box center [756, 510] width 855 height 83
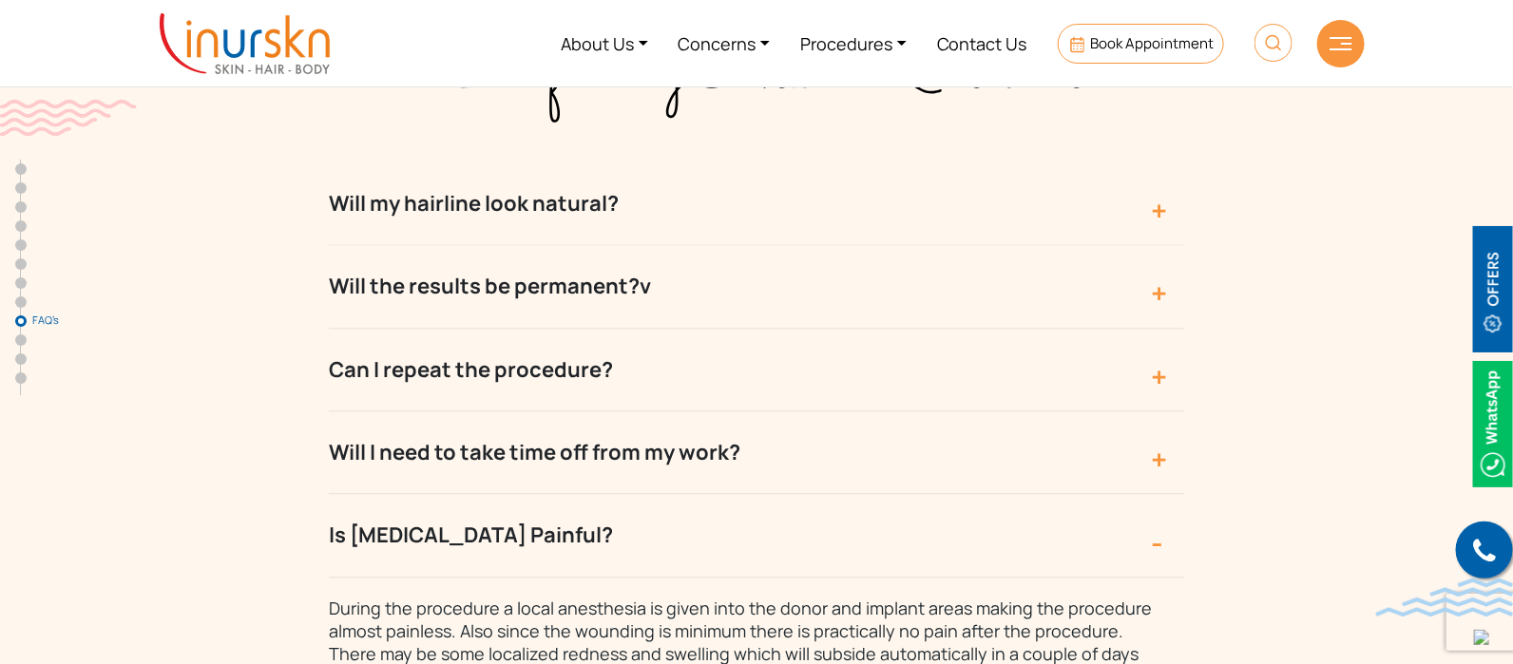
scroll to position [7605, 0]
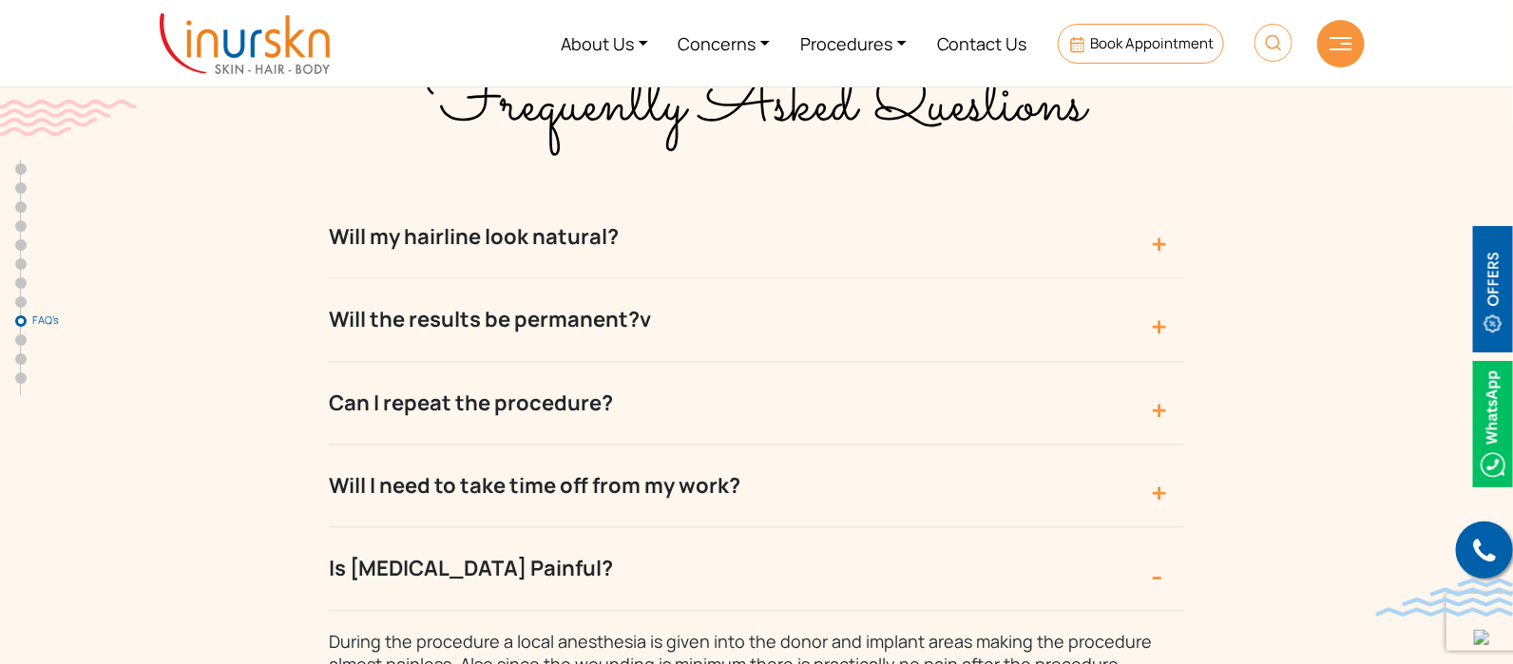
click at [622, 445] on button "Will I need to take time off from my work?" at bounding box center [756, 486] width 855 height 83
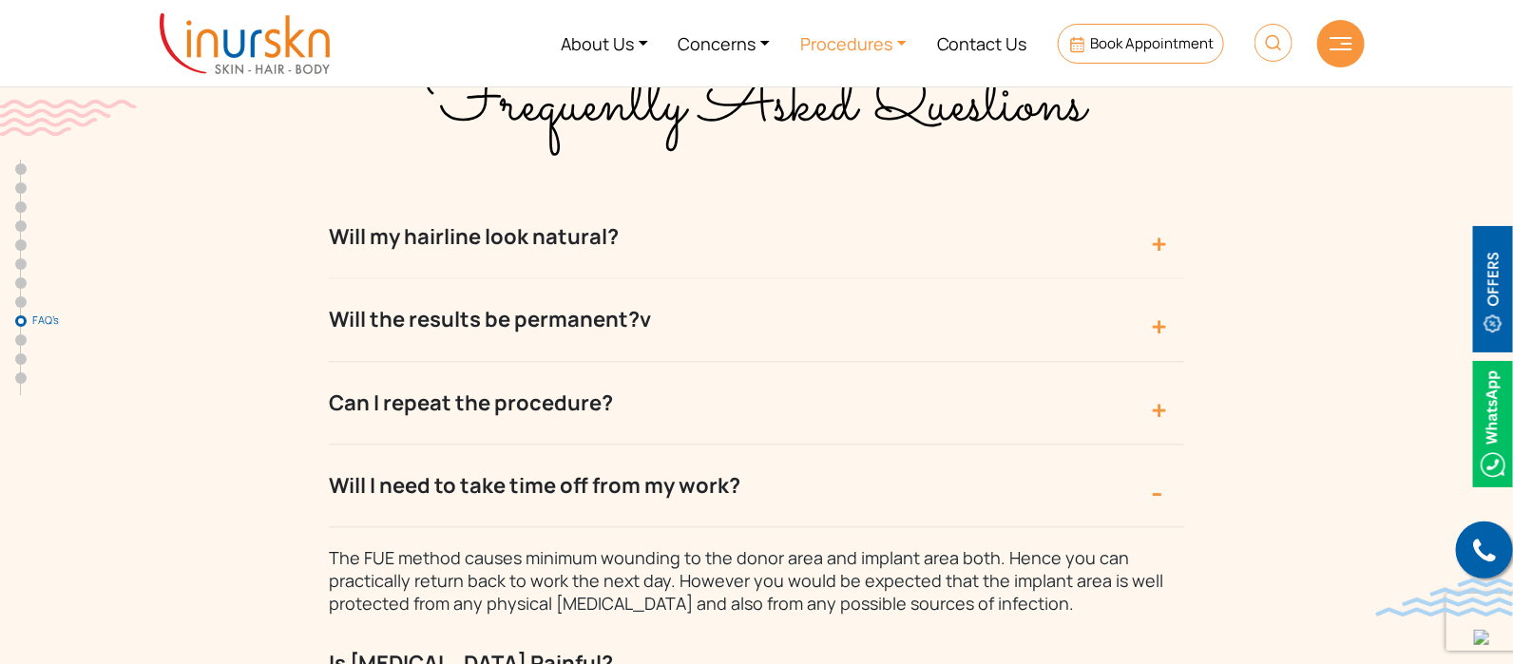
click at [879, 46] on link "Procedures" at bounding box center [853, 43] width 137 height 71
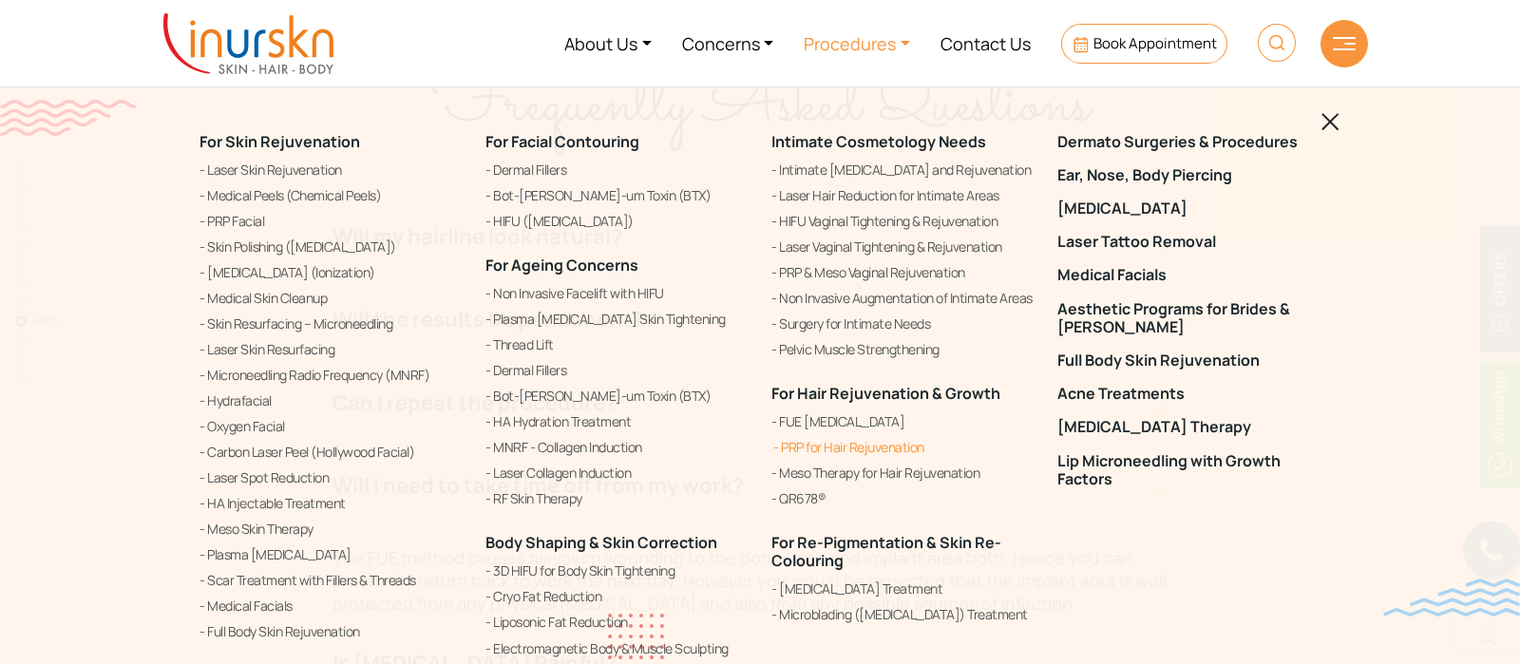
click at [809, 443] on link "PRP for Hair Rejuvenation" at bounding box center [902, 447] width 263 height 23
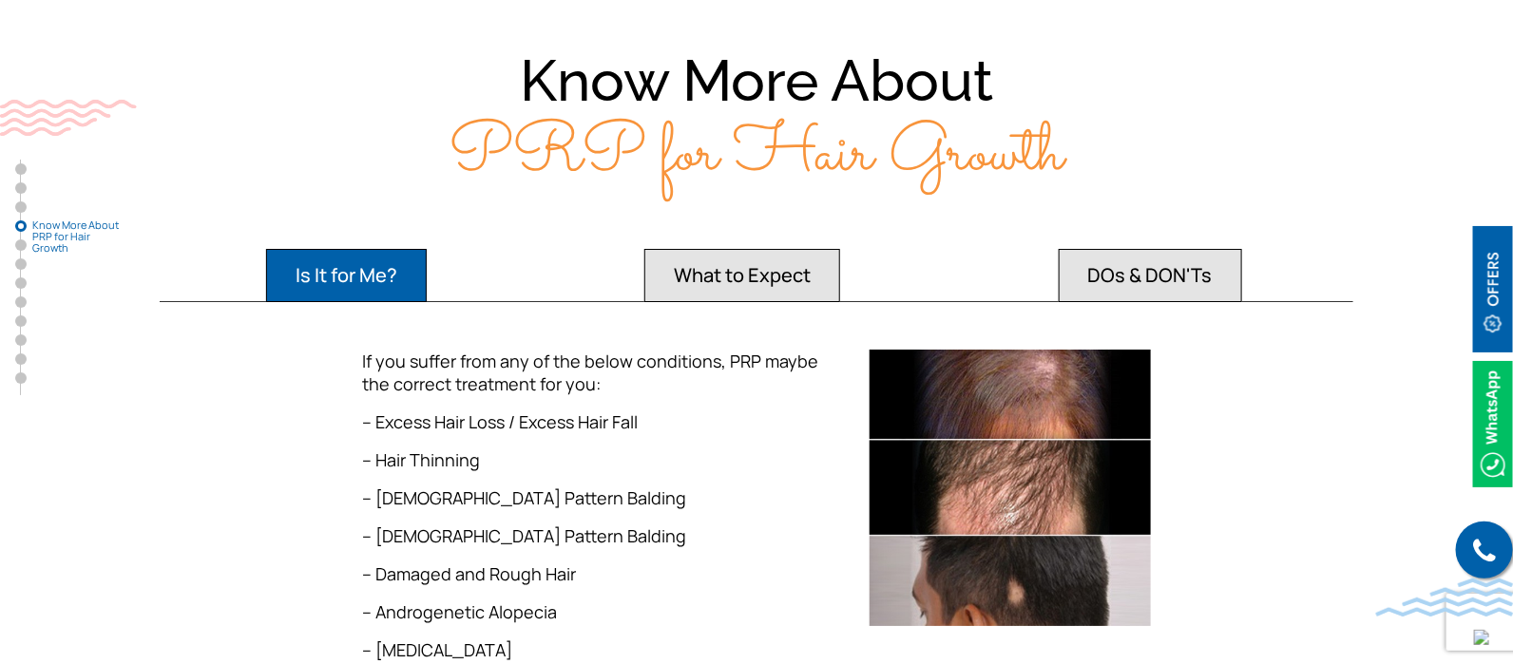
scroll to position [2722, 0]
click at [774, 248] on button "What to Expect" at bounding box center [742, 274] width 196 height 53
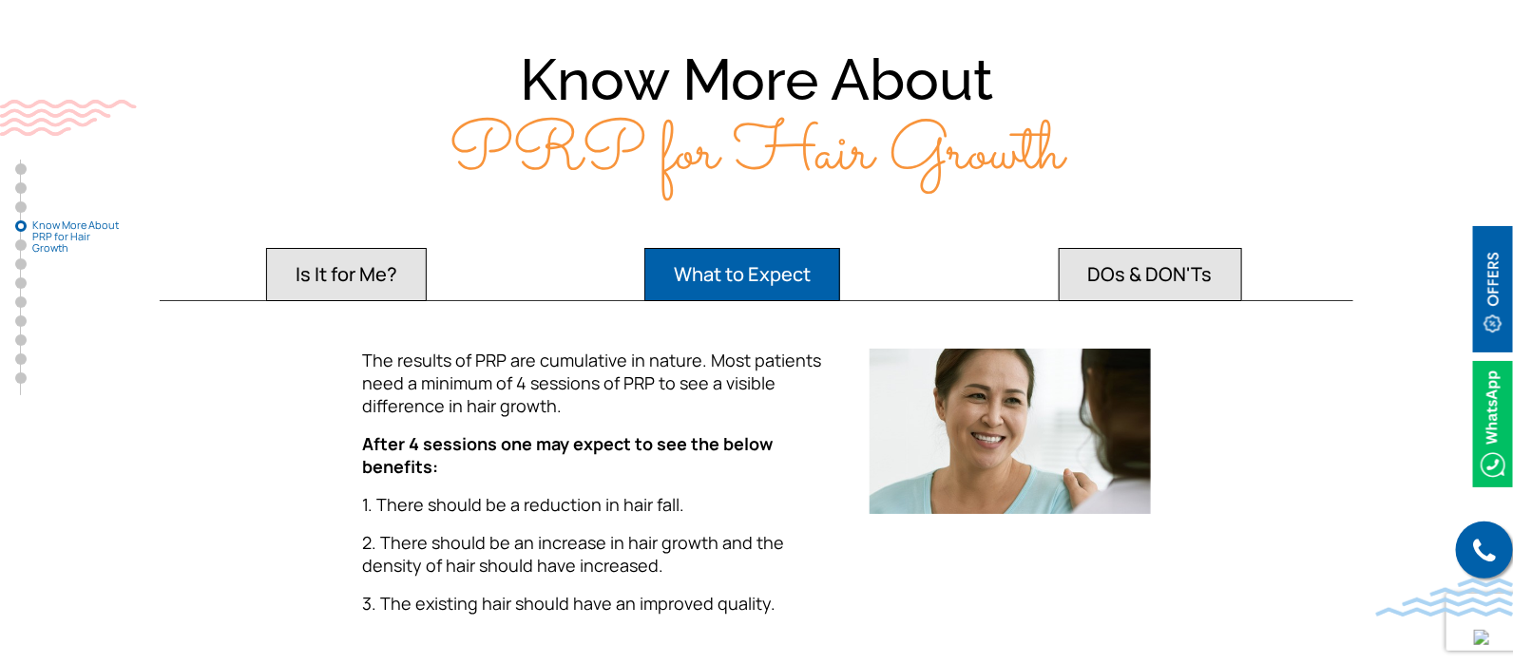
scroll to position [2746, 0]
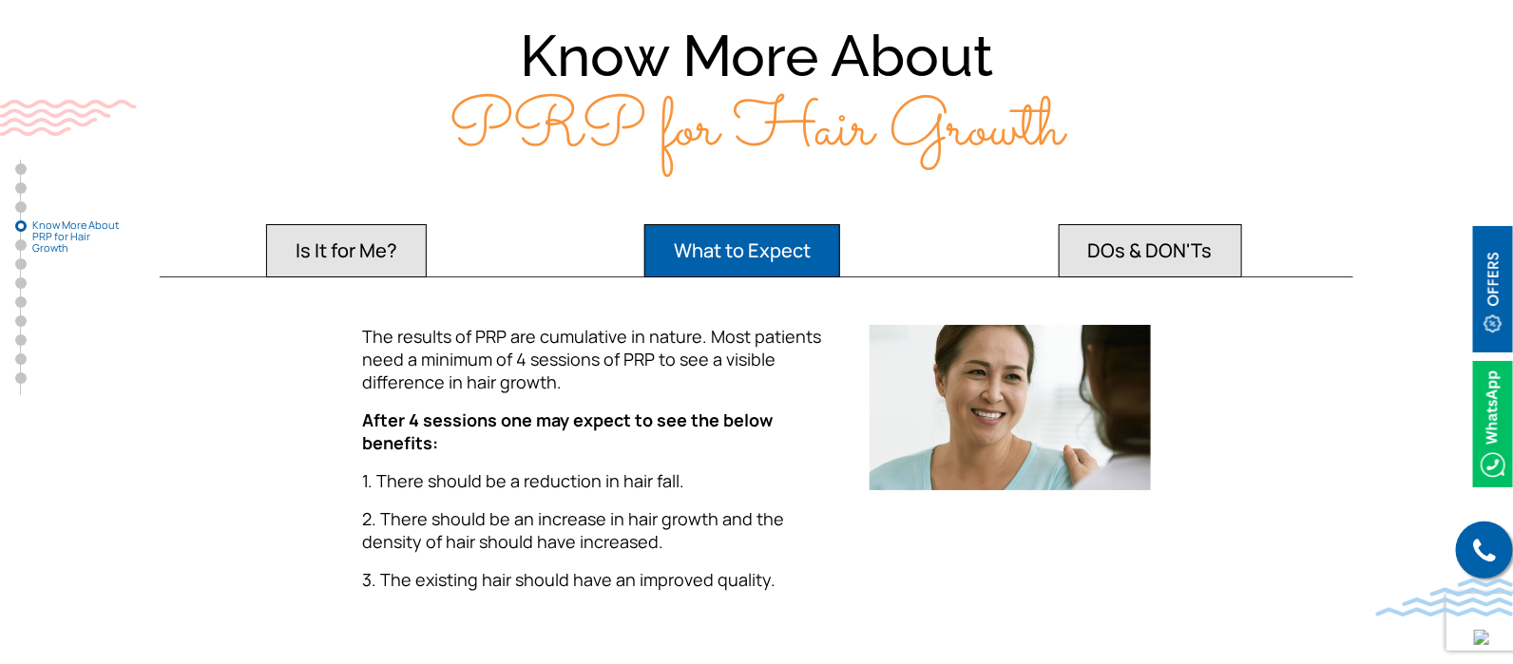
click at [1140, 224] on button "DOs & DON'Ts" at bounding box center [1149, 250] width 183 height 53
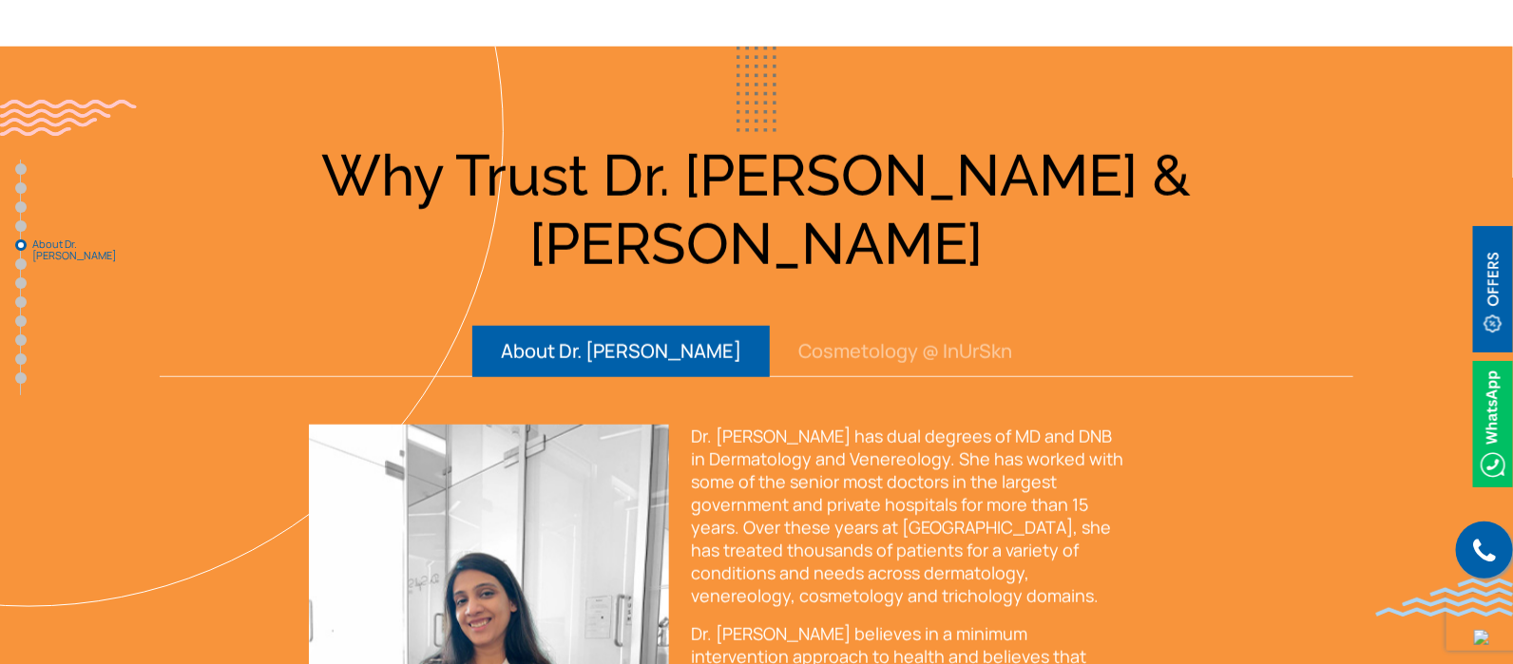
scroll to position [3785, 0]
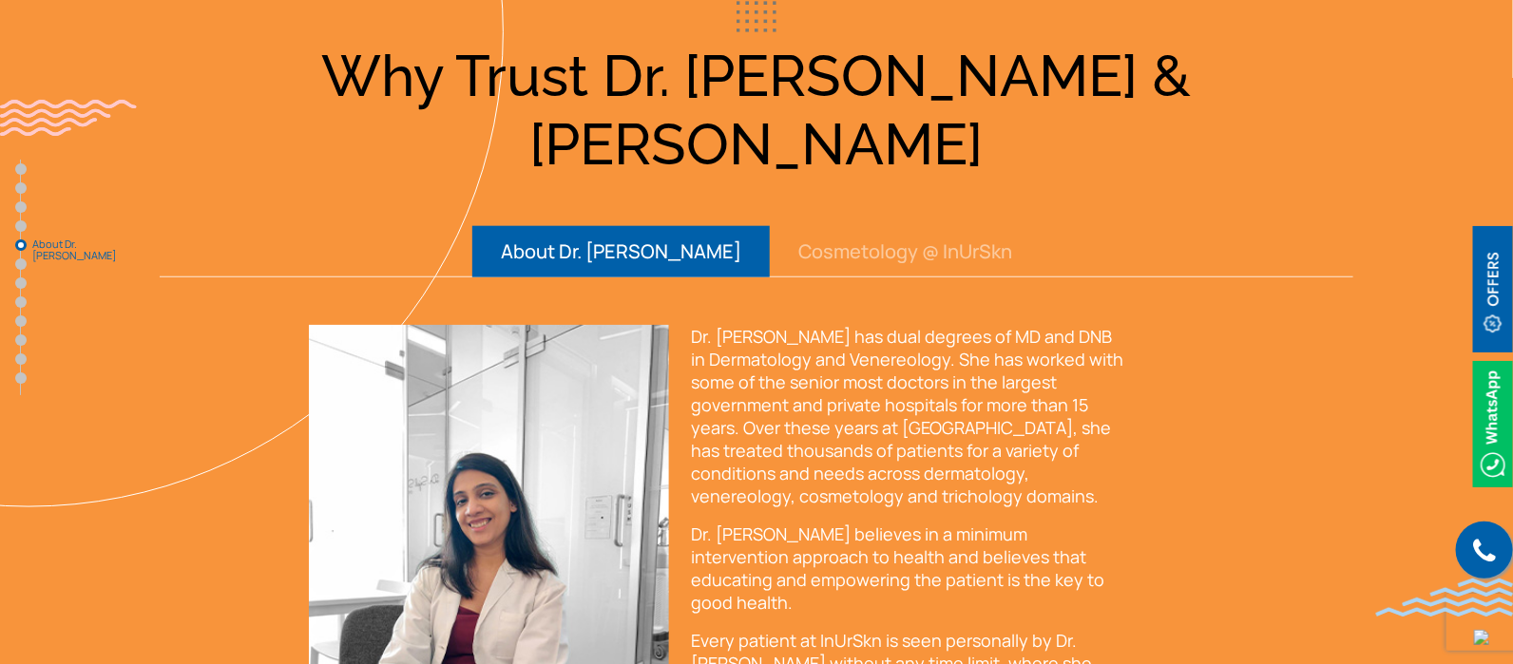
click at [779, 226] on button "Cosmetology @ InUrSkn" at bounding box center [905, 251] width 271 height 51
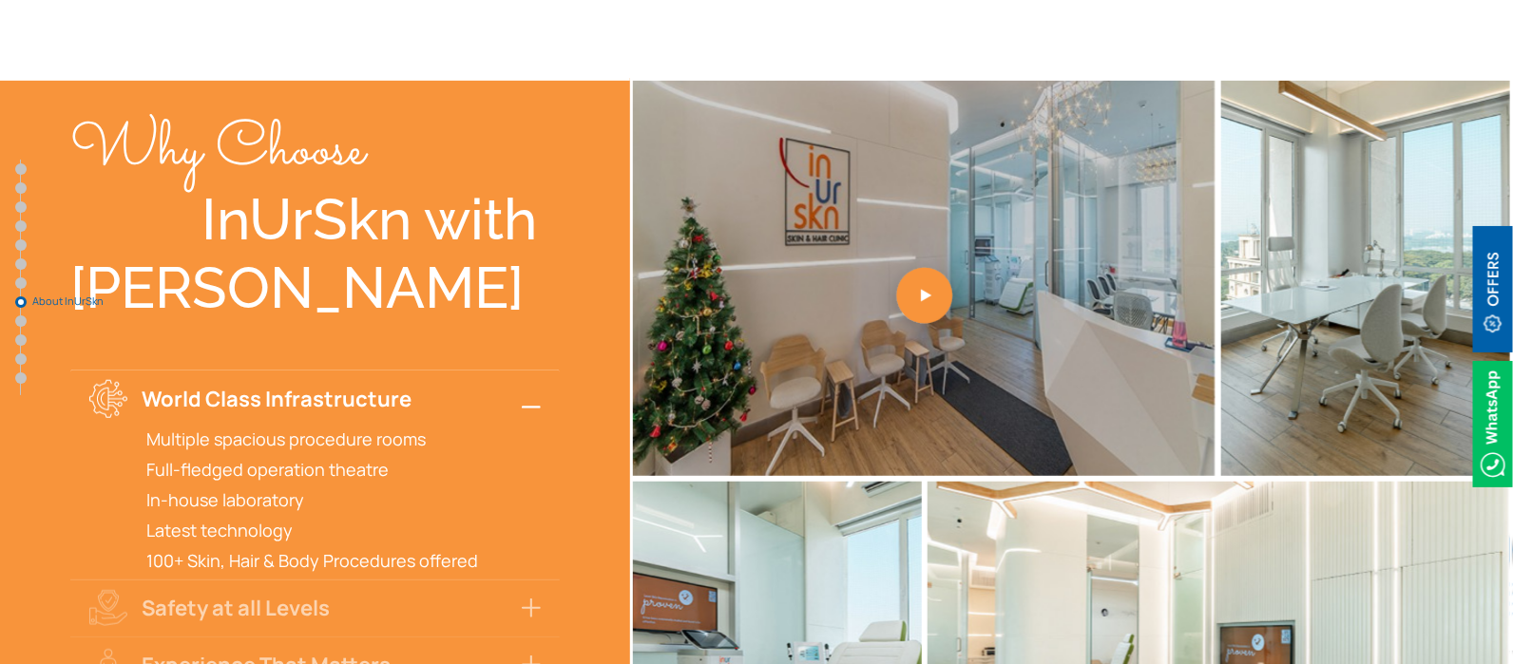
scroll to position [6517, 0]
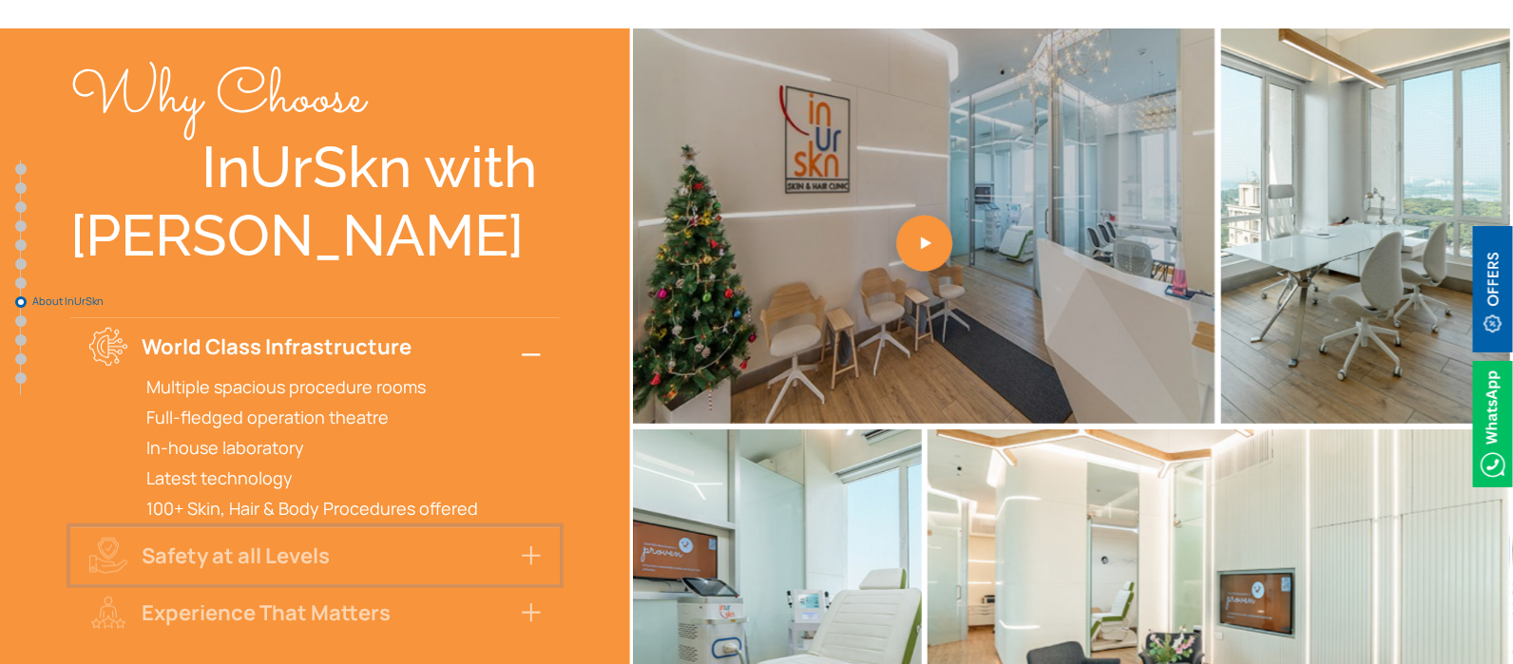
click at [519, 527] on button "Safety at all Levels" at bounding box center [314, 555] width 489 height 57
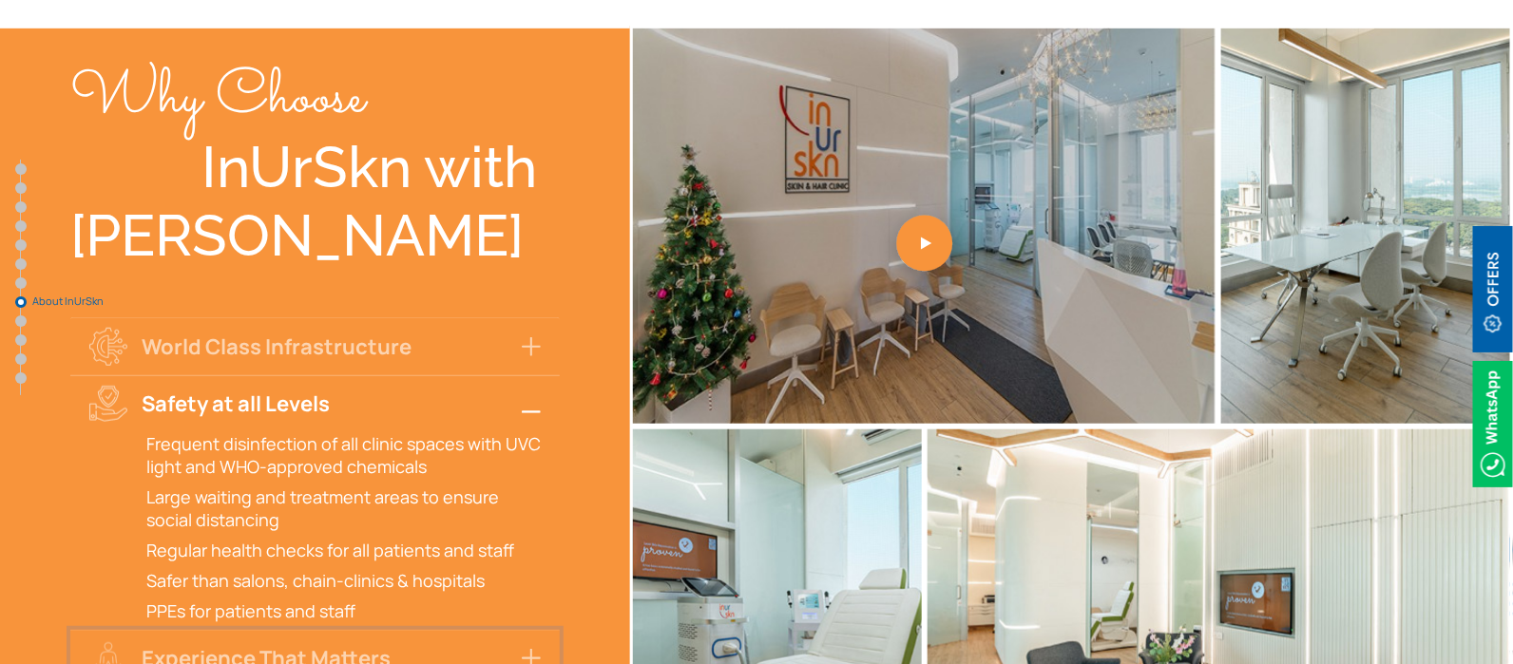
click at [499, 630] on button "Experience That Matters" at bounding box center [314, 658] width 489 height 57
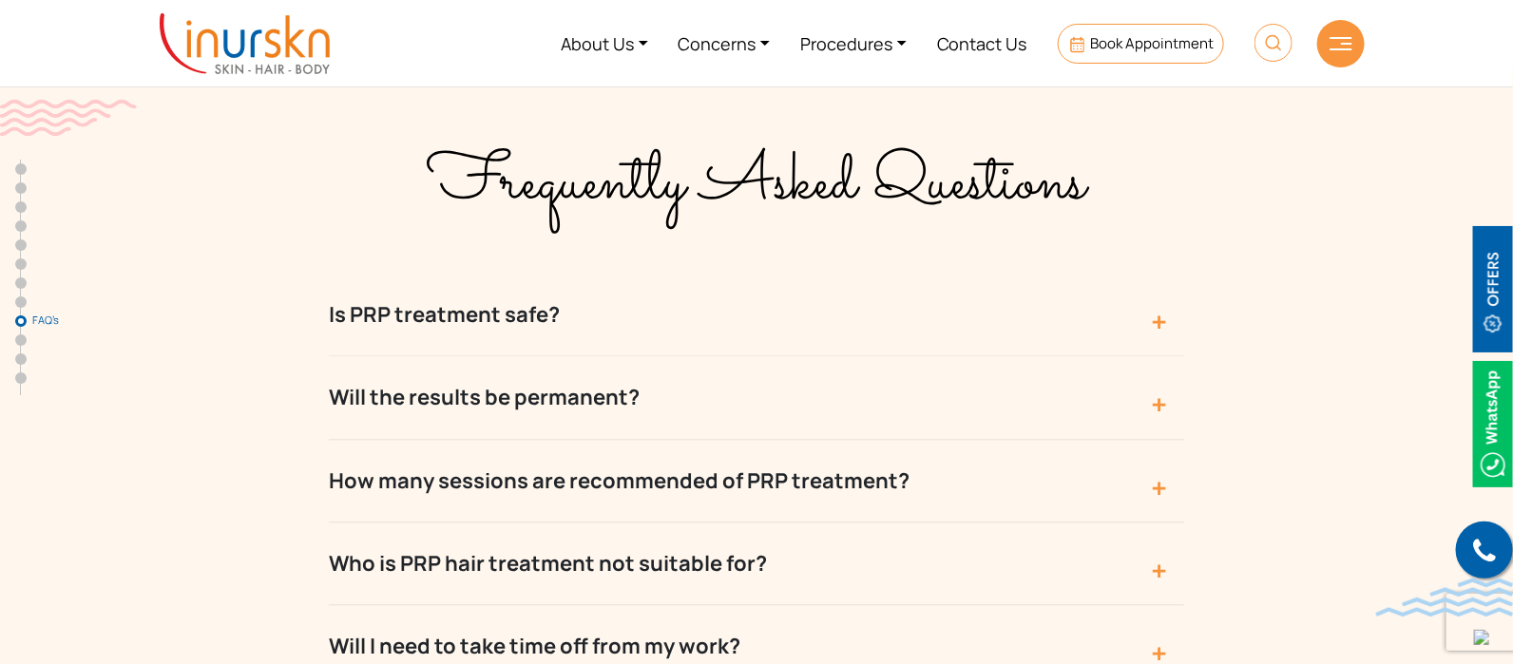
scroll to position [7792, 0]
click at [676, 275] on button "Is PRP treatment safe?" at bounding box center [756, 316] width 855 height 83
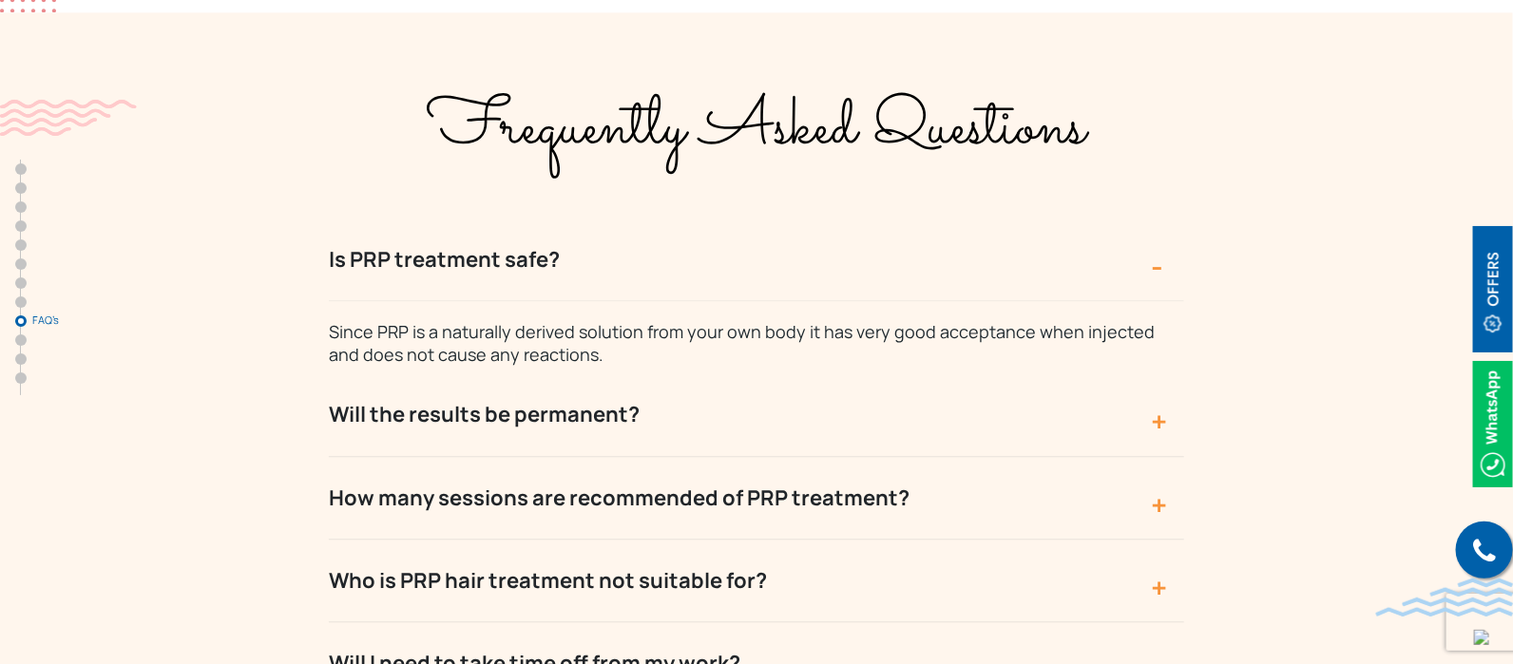
scroll to position [7814, 0]
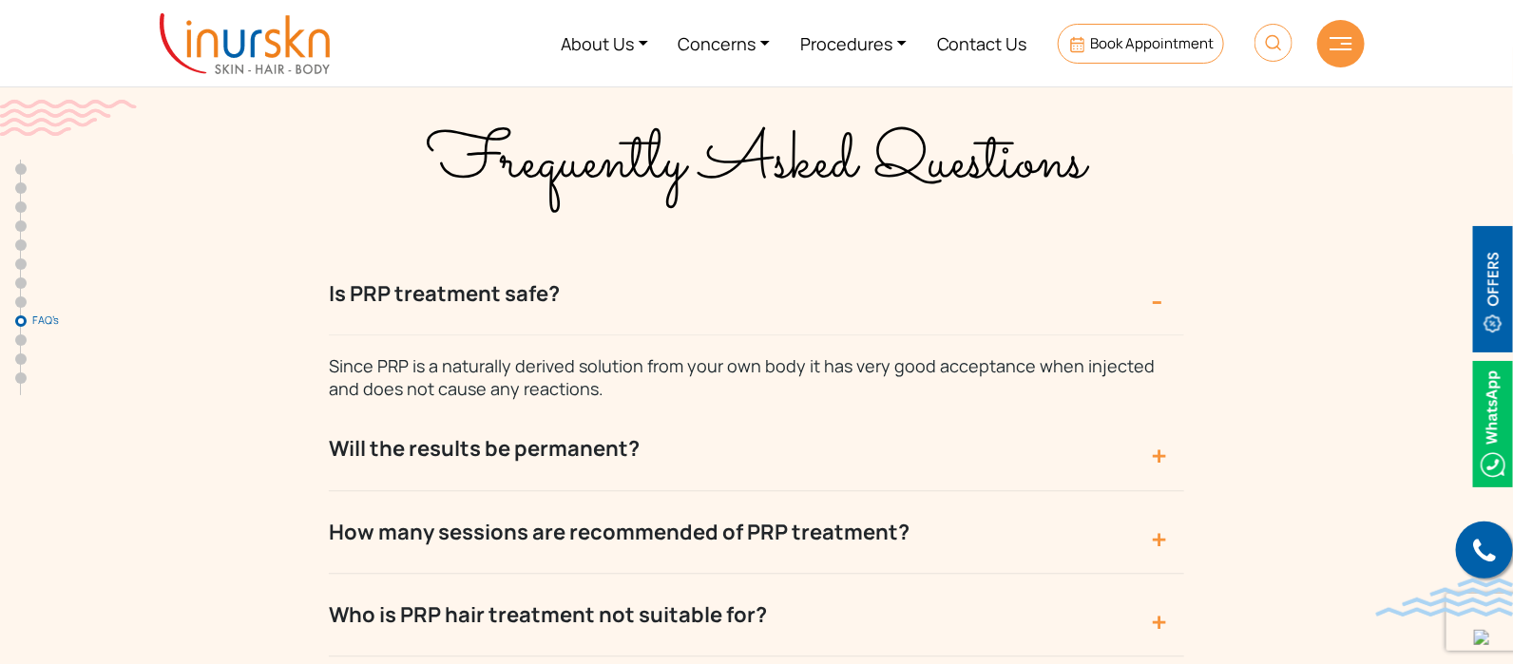
click at [685, 491] on button "How many sessions are recommended of PRP treatment?" at bounding box center [756, 532] width 855 height 83
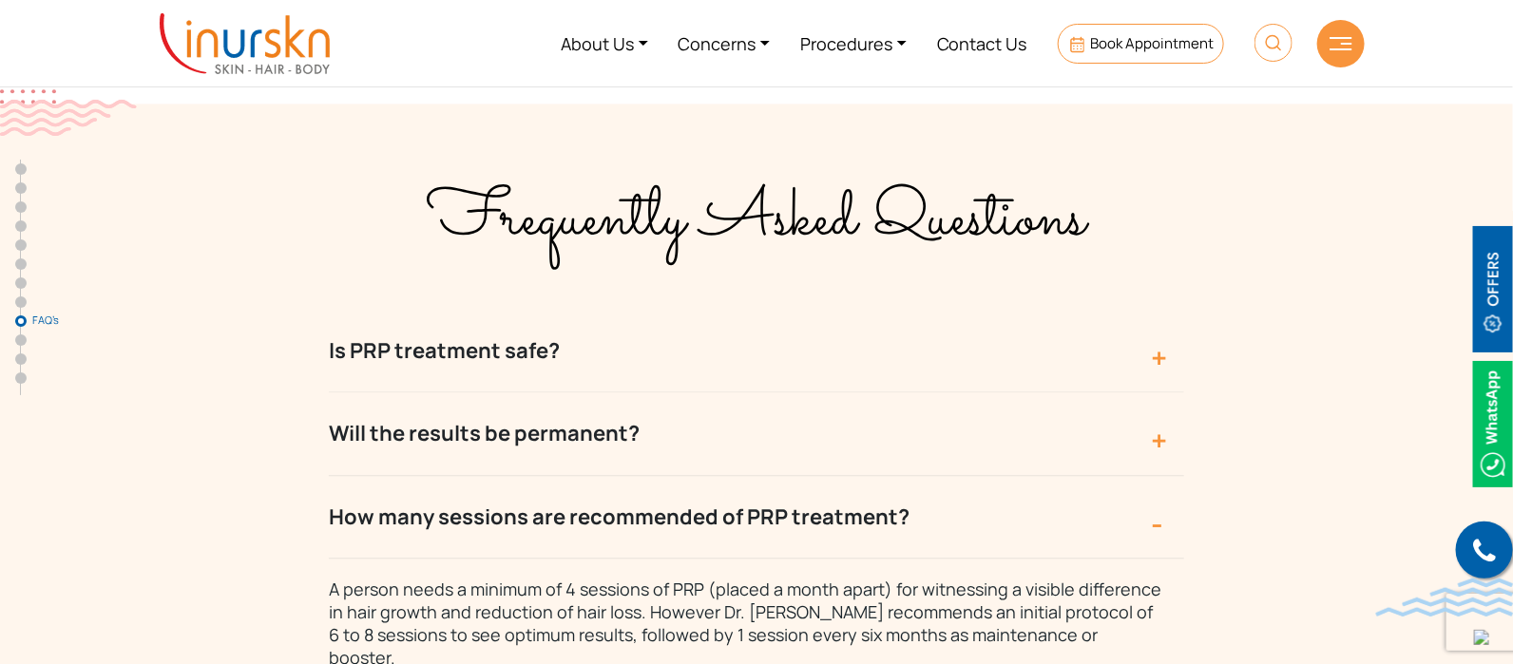
scroll to position [7755, 0]
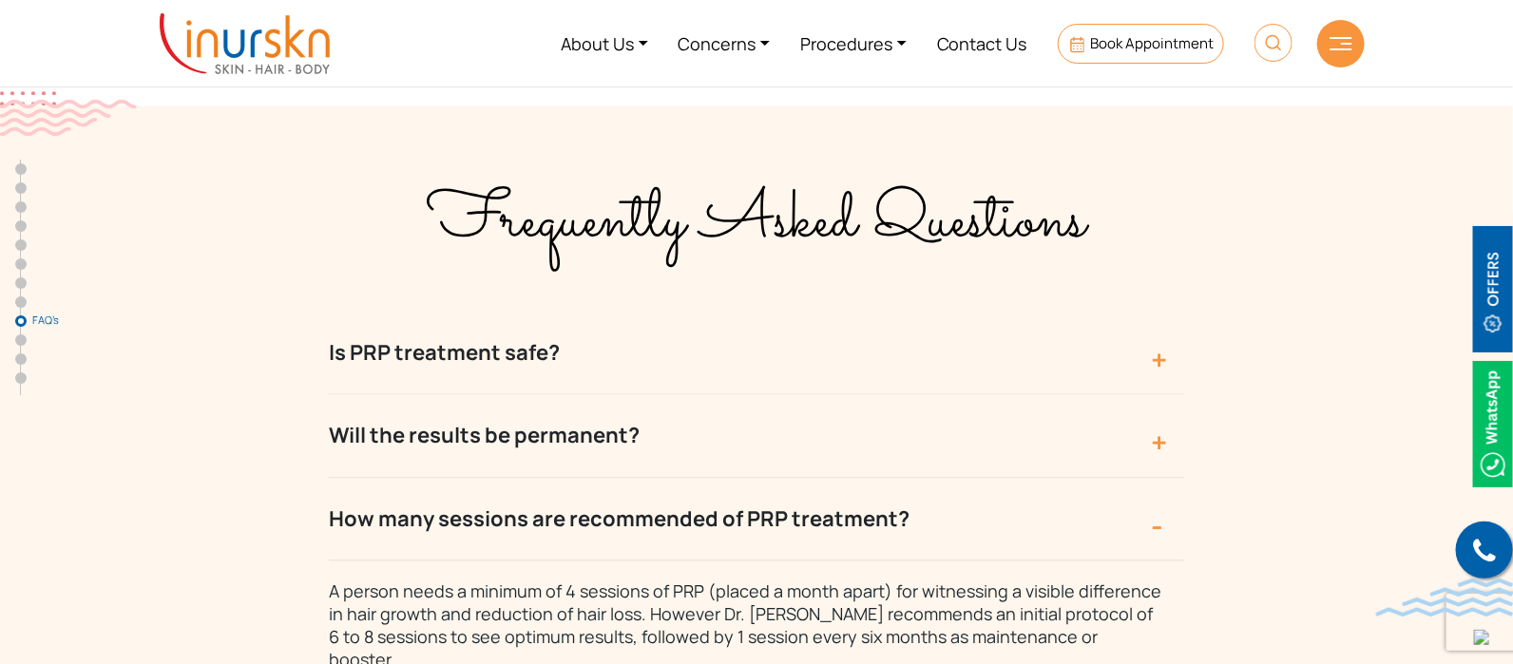
click at [760, 394] on button "Will the results be permanent?" at bounding box center [756, 435] width 855 height 83
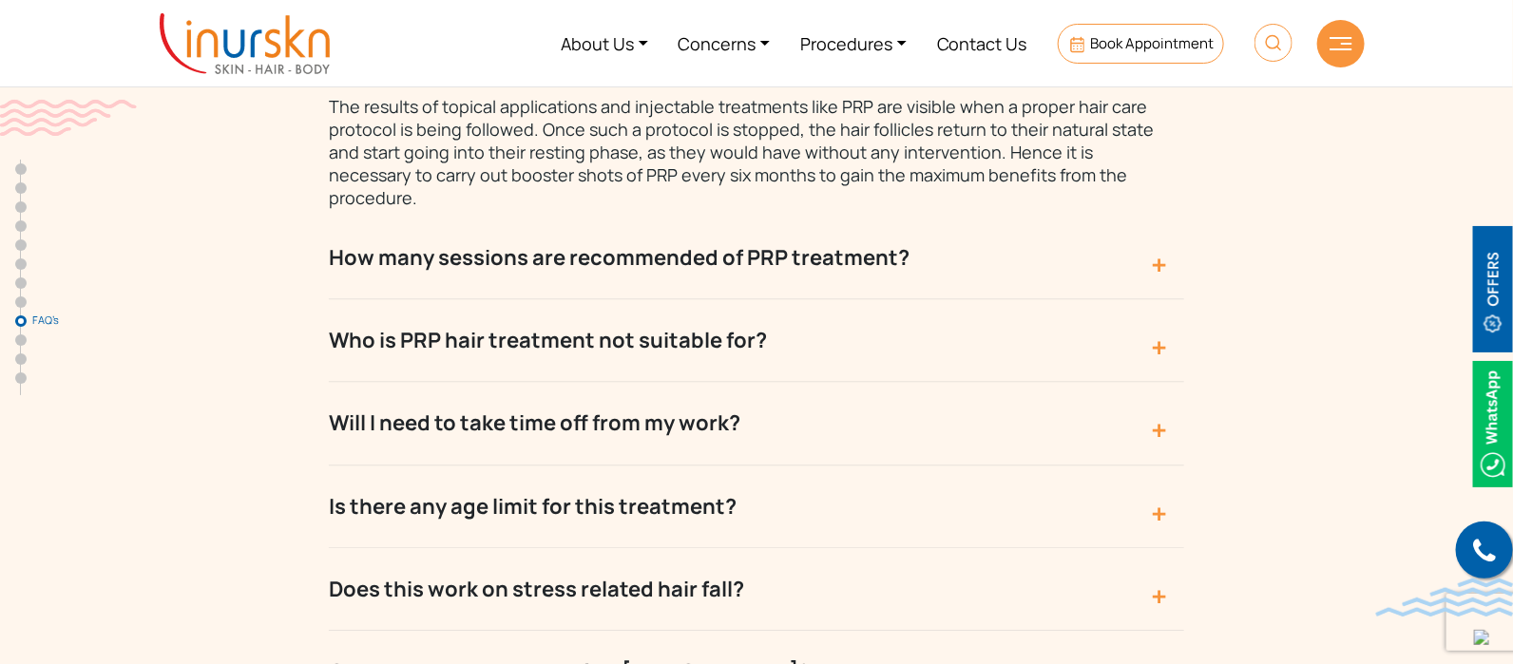
scroll to position [8156, 0]
click at [771, 632] on button "Can I do PRP treatment after Hair Transplant?" at bounding box center [756, 673] width 855 height 83
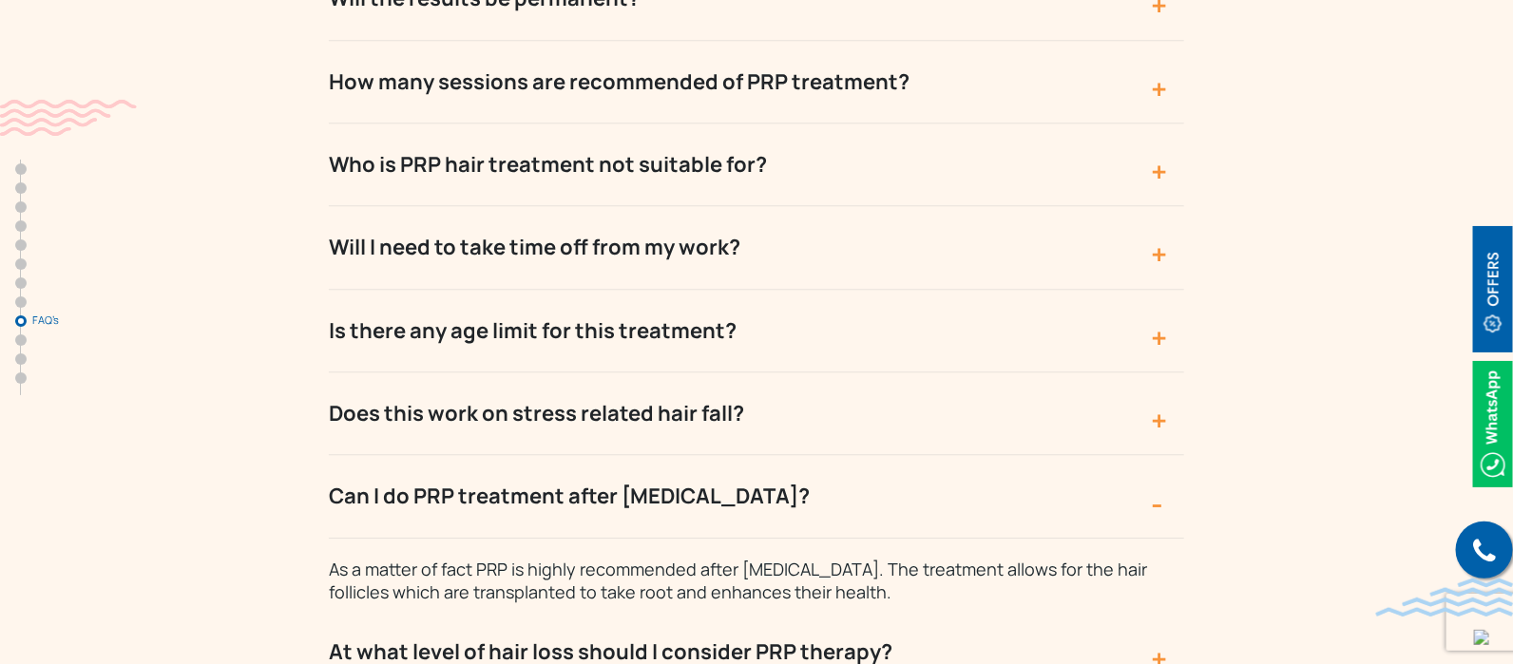
scroll to position [8194, 0]
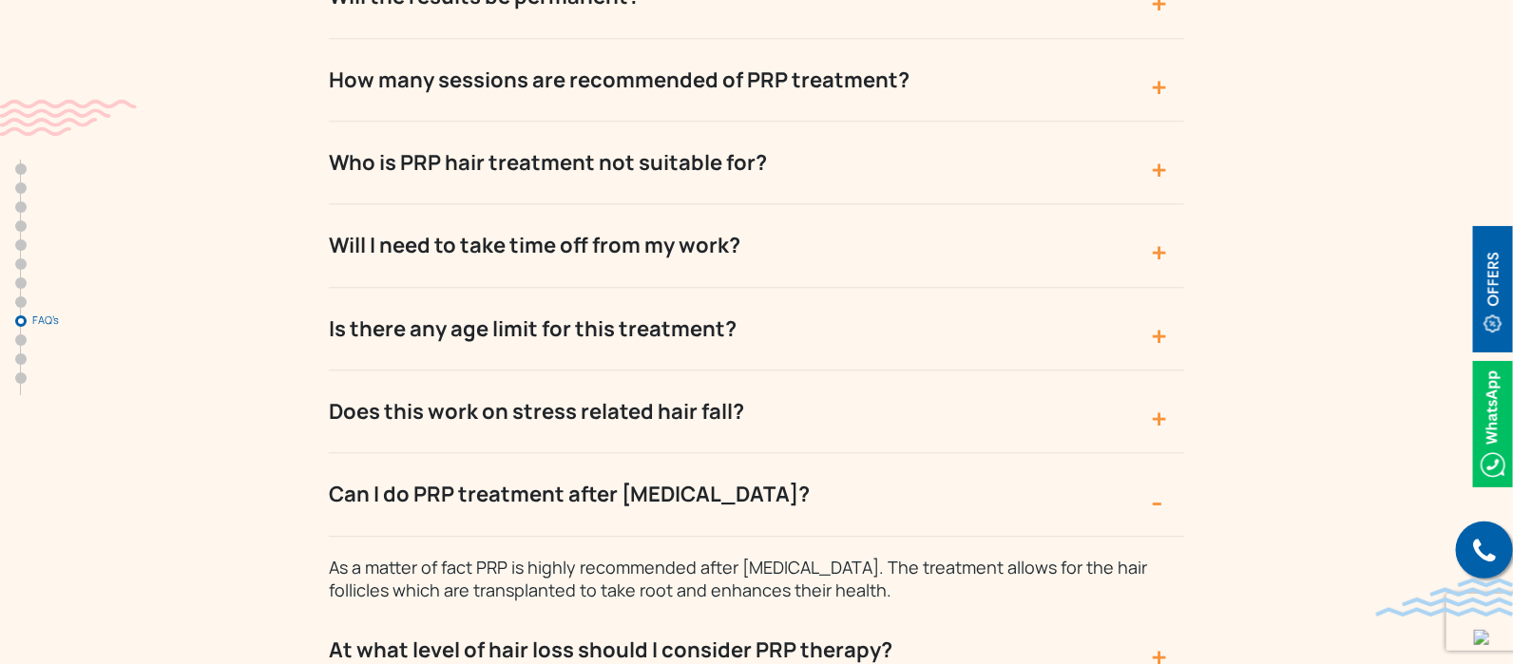
click at [771, 609] on button "At what level of hair loss should I consider PRP therapy?" at bounding box center [756, 650] width 855 height 83
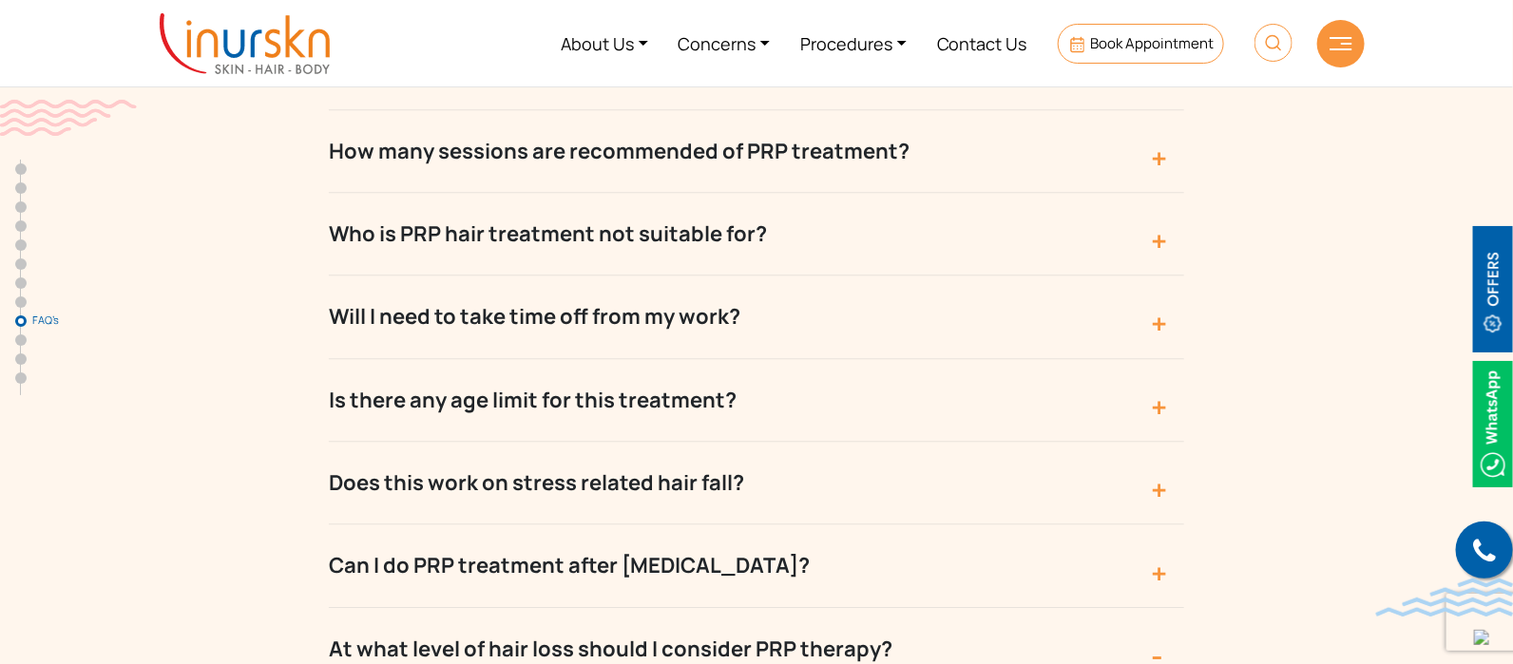
scroll to position [8121, 0]
click at [802, 361] on button "Is there any age limit for this treatment?" at bounding box center [756, 402] width 855 height 83
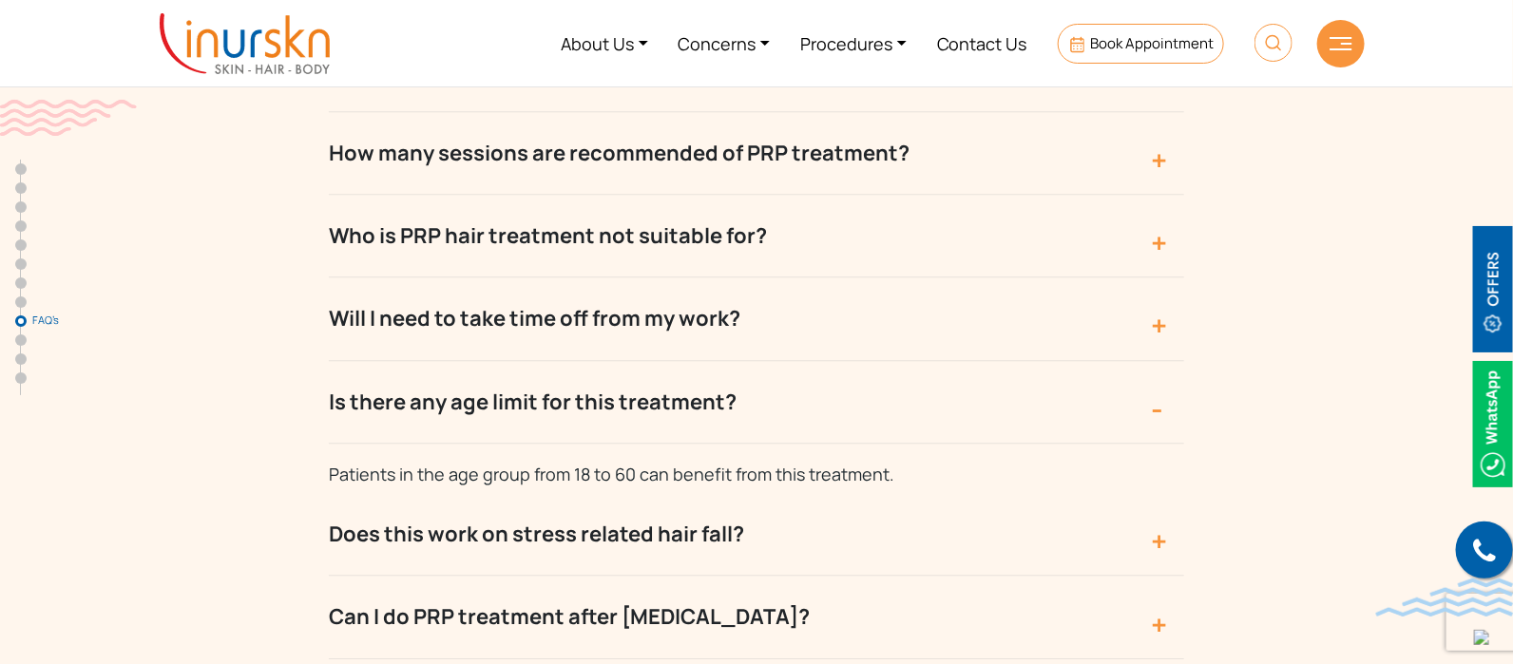
click at [751, 493] on button "Does this work on stress related hair fall?" at bounding box center [756, 534] width 855 height 83
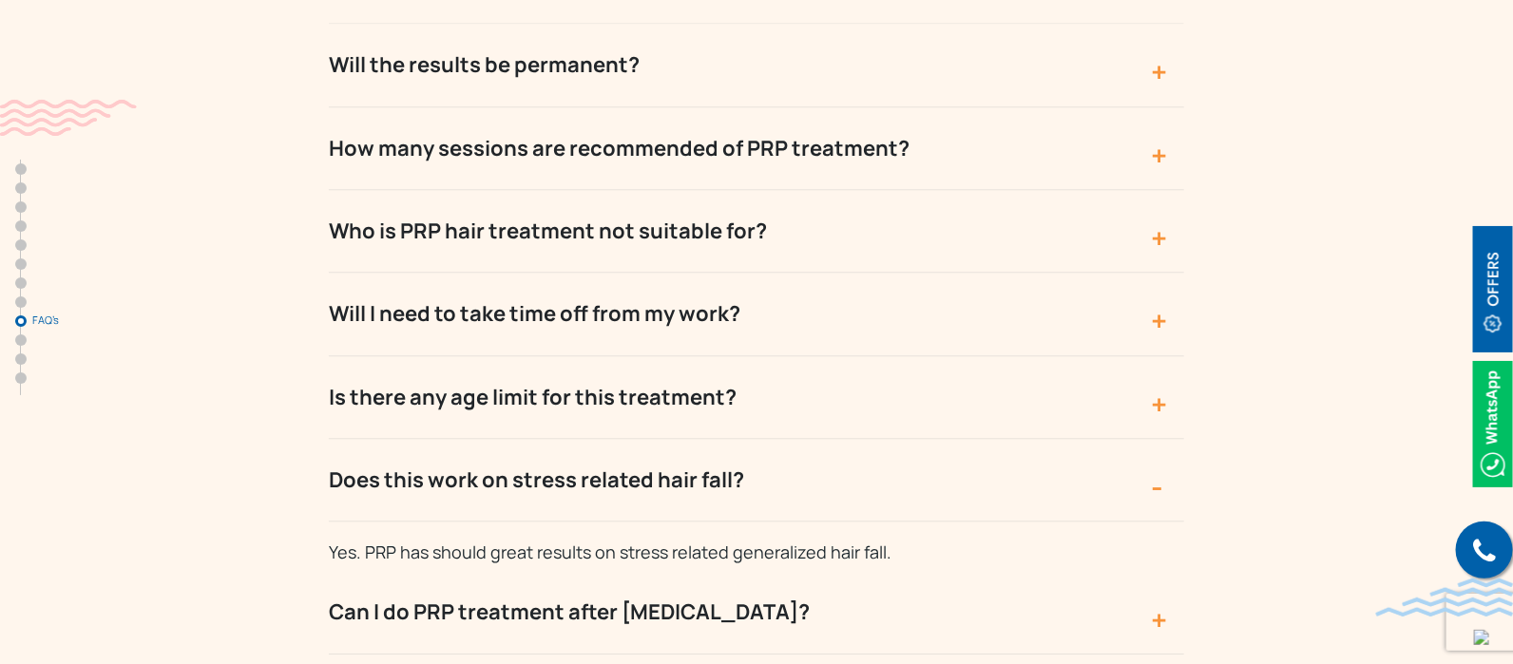
scroll to position [8127, 0]
